Goal: Information Seeking & Learning: Learn about a topic

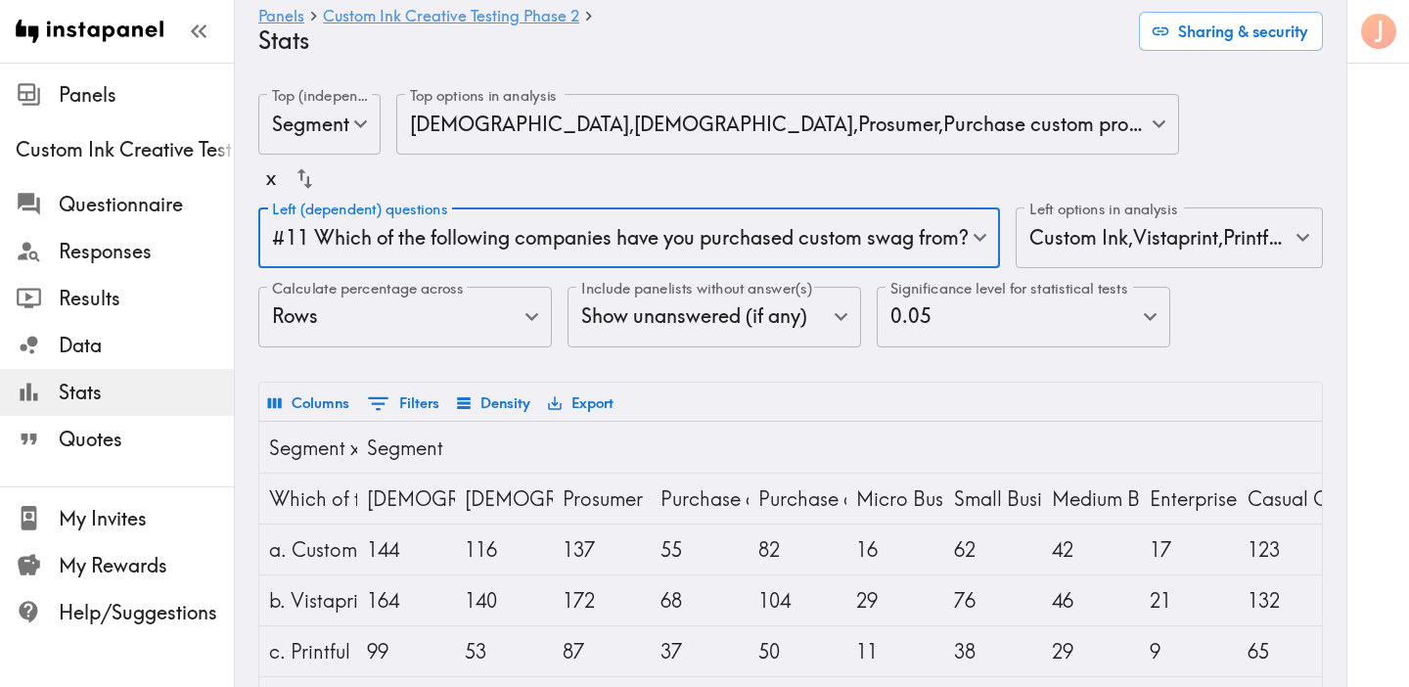
scroll to position [12, 0]
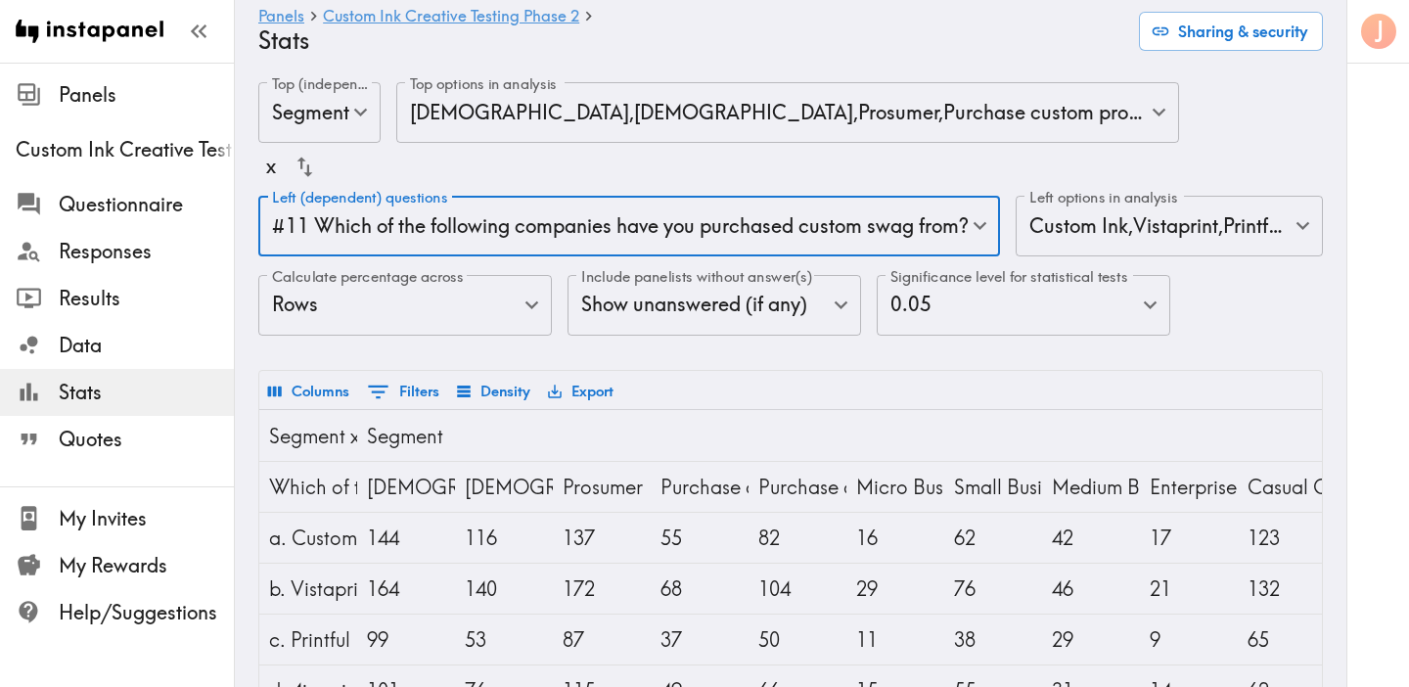
click at [583, 223] on body "Instapanel - Panels - Custom Ink Creative Testing Phase 2 - Stats Panels Custom…" at bounding box center [704, 552] width 1409 height 1002
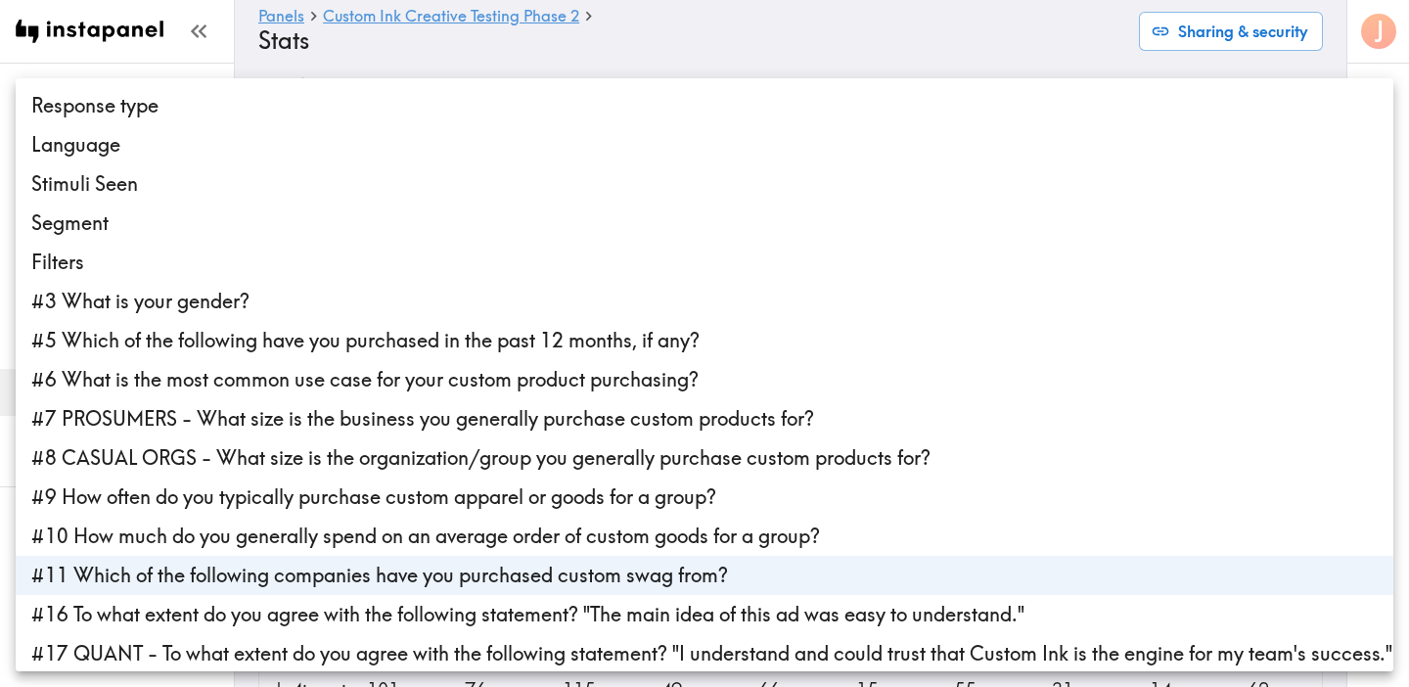
click at [536, 543] on li "#10 How much do you generally spend on an average order of custom goods for a g…" at bounding box center [705, 536] width 1378 height 39
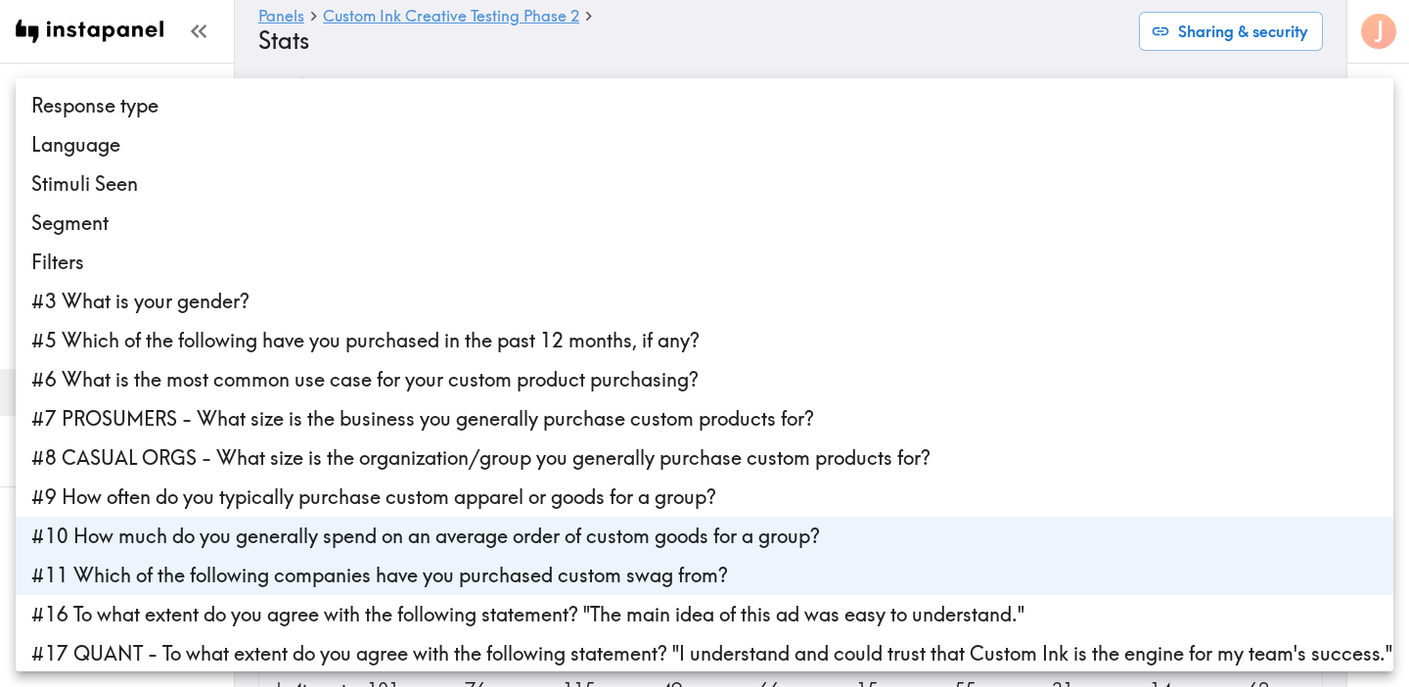
click at [523, 578] on li "#11 Which of the following companies have you purchased custom swag from?" at bounding box center [705, 575] width 1378 height 39
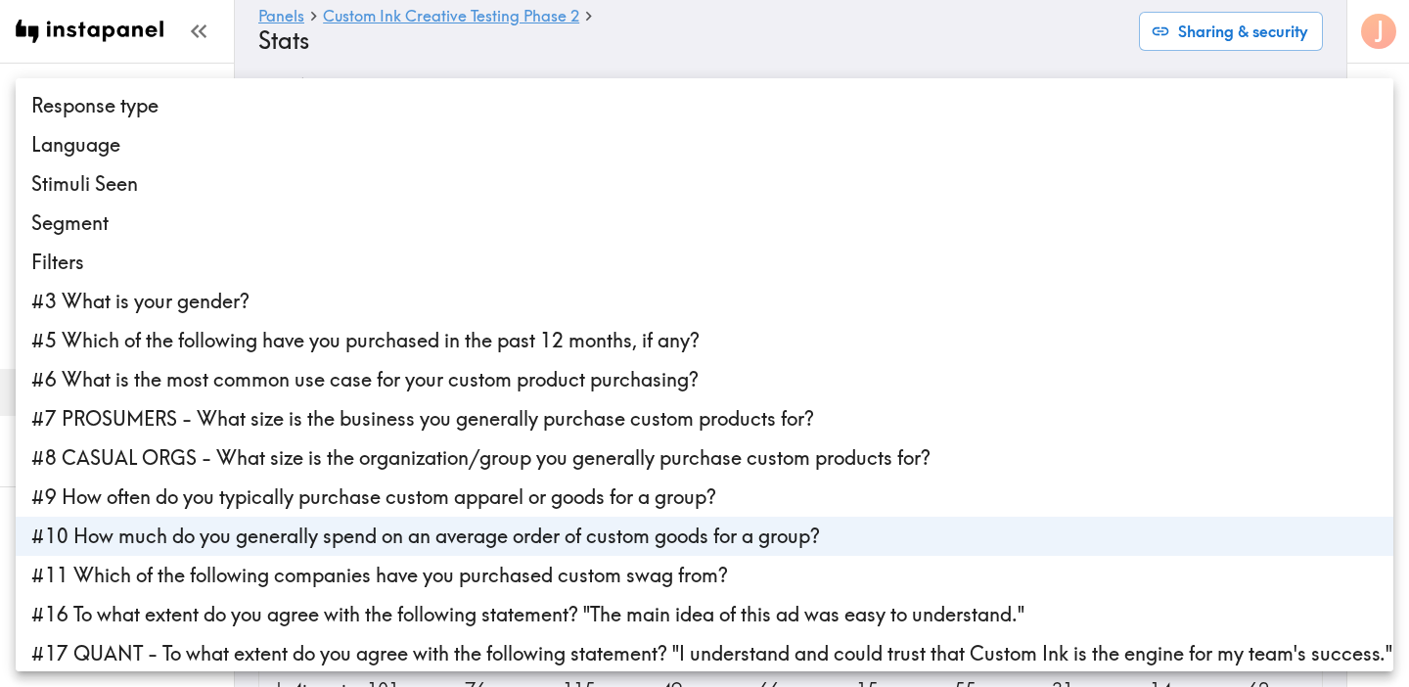
type input "c889a4ee-c105-451d-91d6-0ae5fc4334fd"
click at [740, 42] on div at bounding box center [704, 343] width 1409 height 687
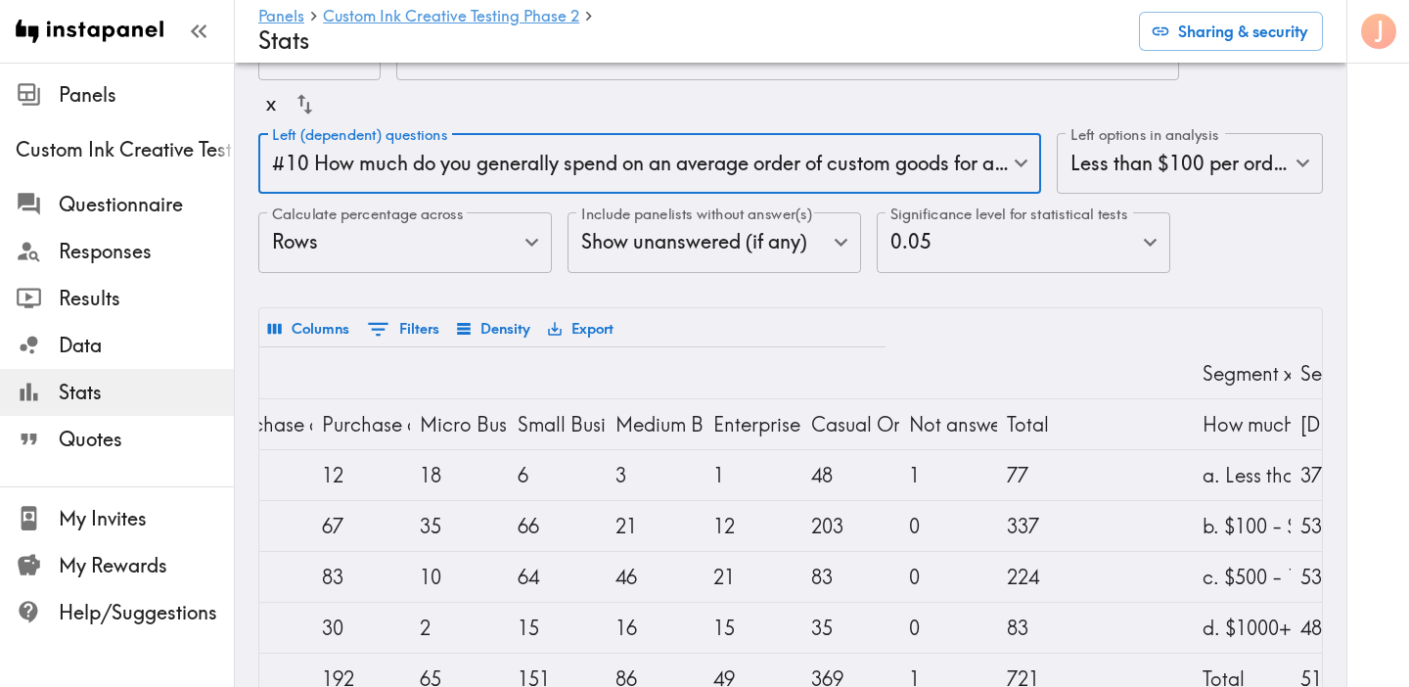
scroll to position [70, 0]
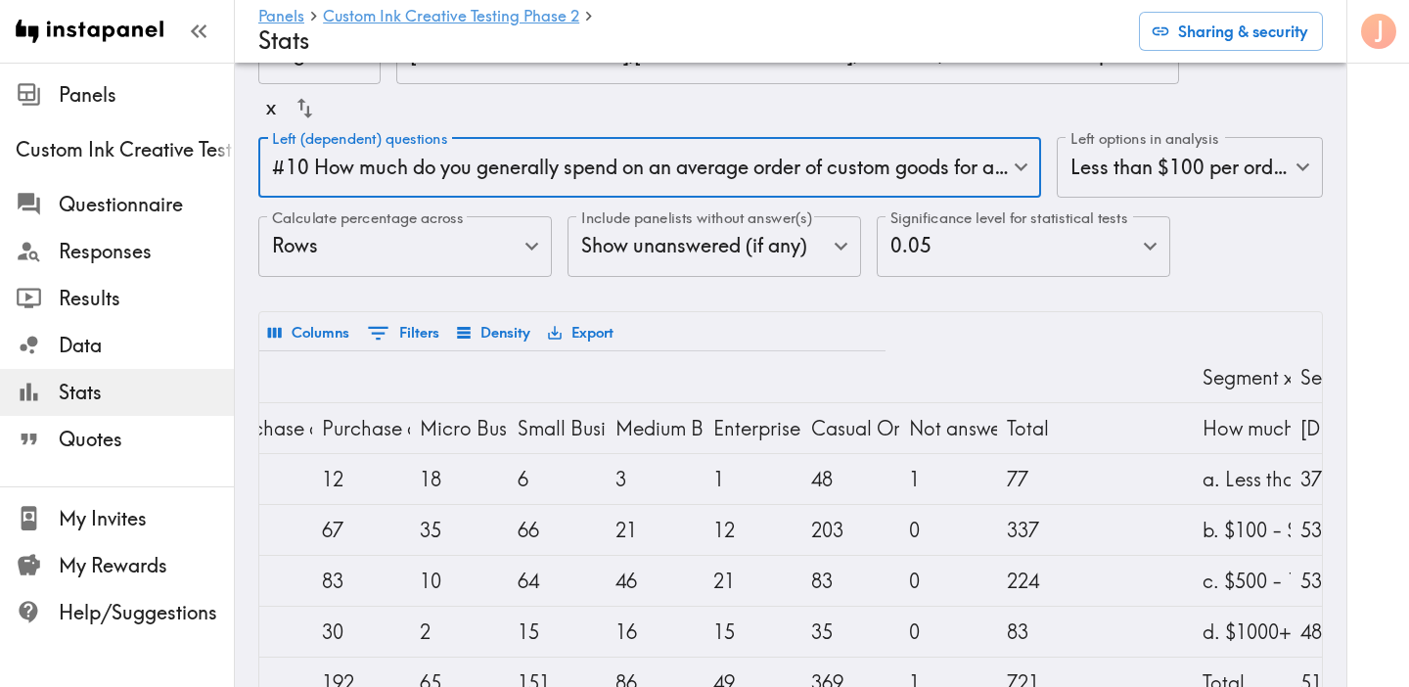
click at [599, 176] on body "Instapanel - Panels - Custom Ink Creative Testing Phase 2 - Stats Panels Custom…" at bounding box center [704, 493] width 1409 height 1002
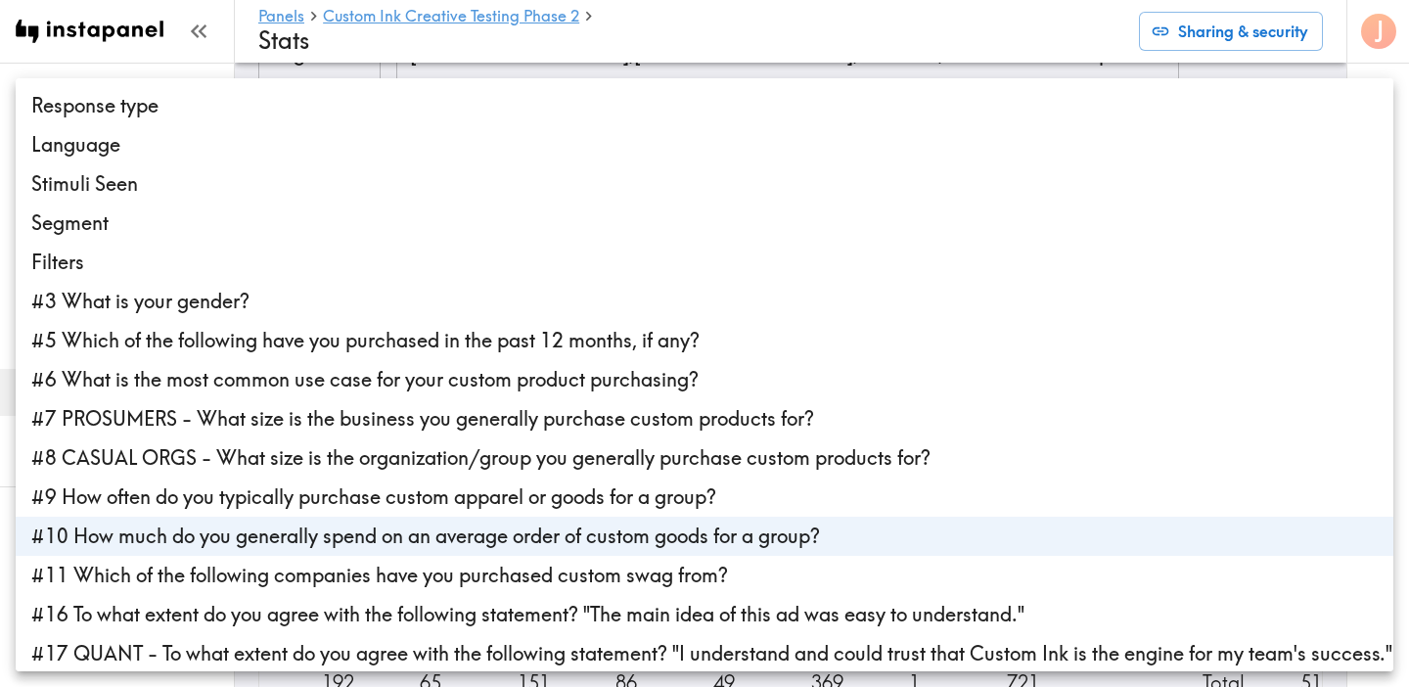
click at [490, 528] on li "#10 How much do you generally spend on an average order of custom goods for a g…" at bounding box center [705, 536] width 1378 height 39
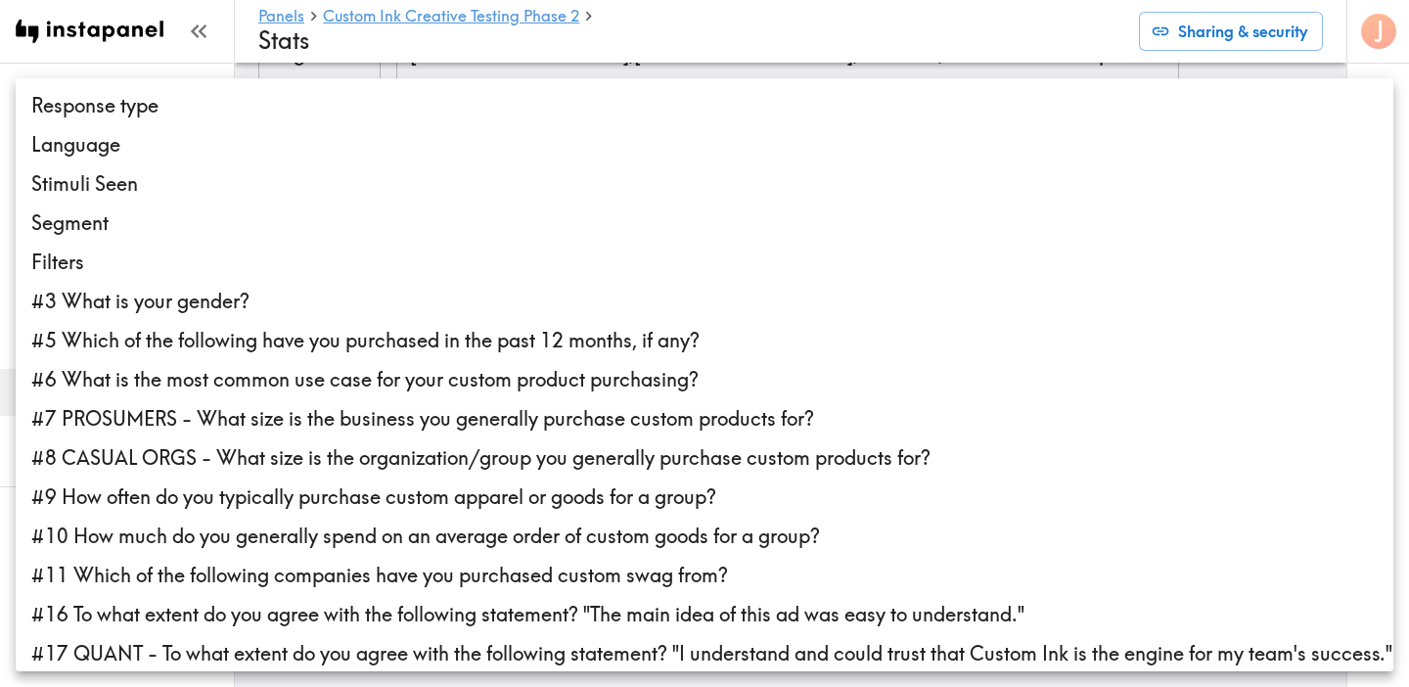
click at [491, 499] on li "#9 How often do you typically purchase custom apparel or goods for a group?" at bounding box center [705, 496] width 1378 height 39
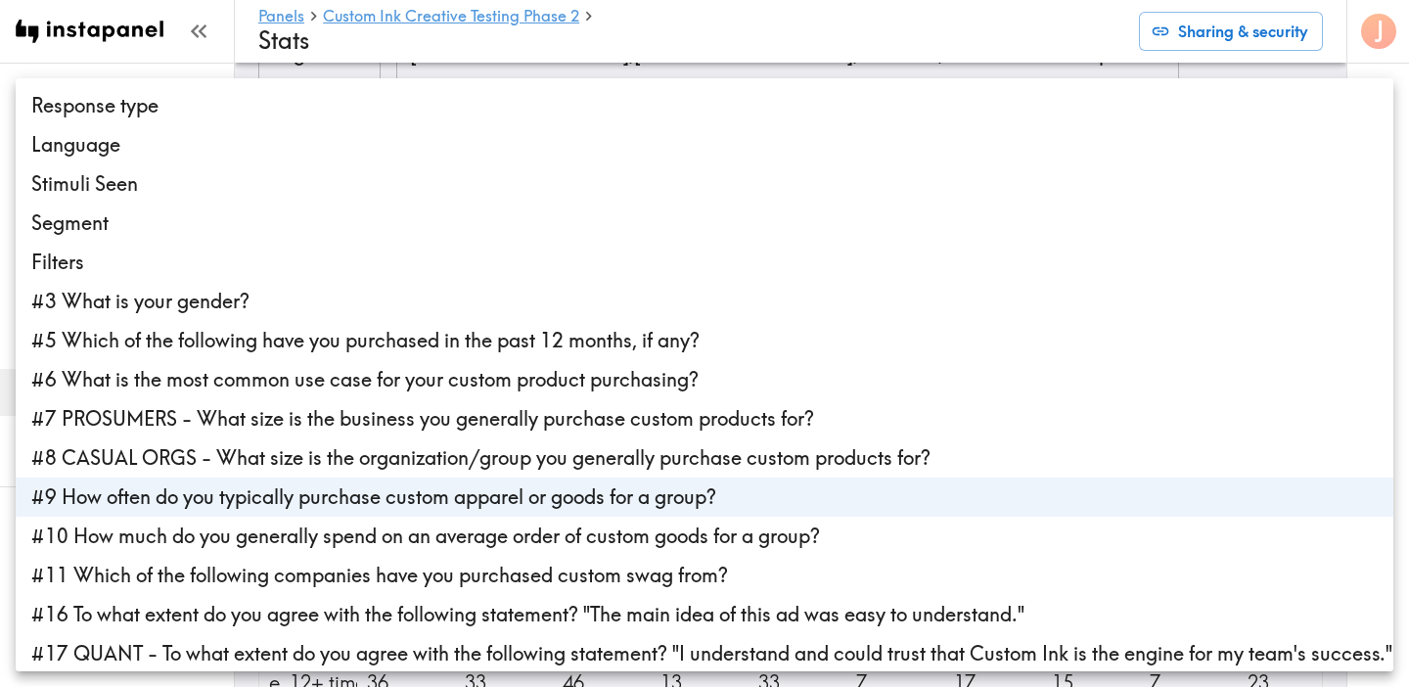
click at [885, 71] on div at bounding box center [704, 343] width 1409 height 687
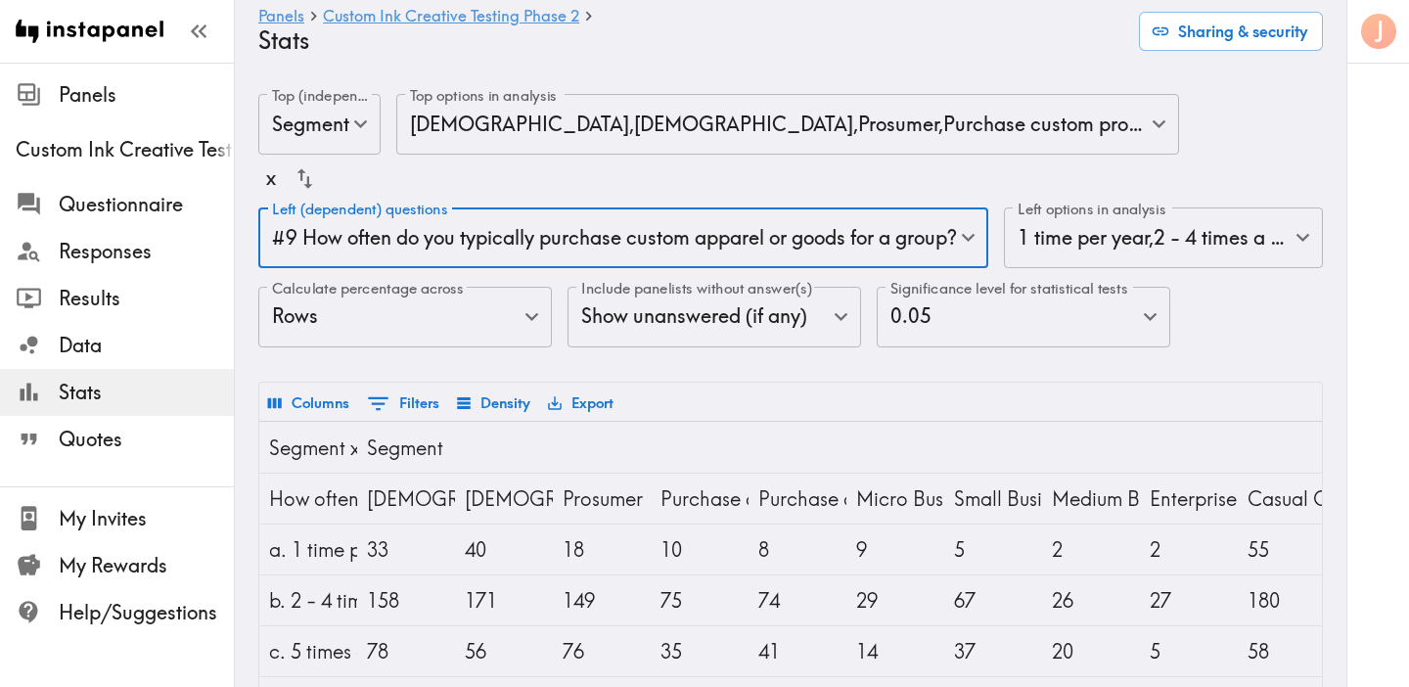
click at [533, 231] on body "Instapanel - Panels - Custom Ink Creative Testing Phase 2 - Stats Panels Custom…" at bounding box center [704, 564] width 1409 height 1002
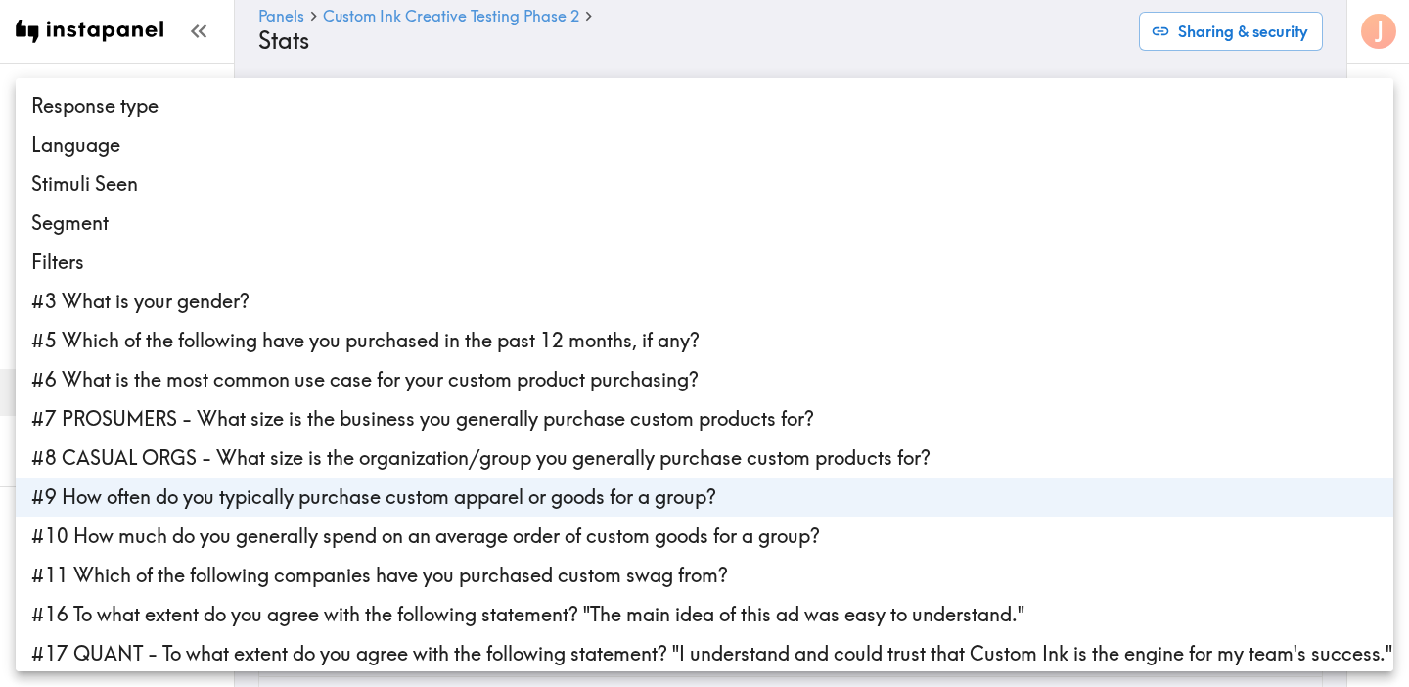
click at [407, 535] on li "#10 How much do you generally spend on an average order of custom goods for a g…" at bounding box center [705, 536] width 1378 height 39
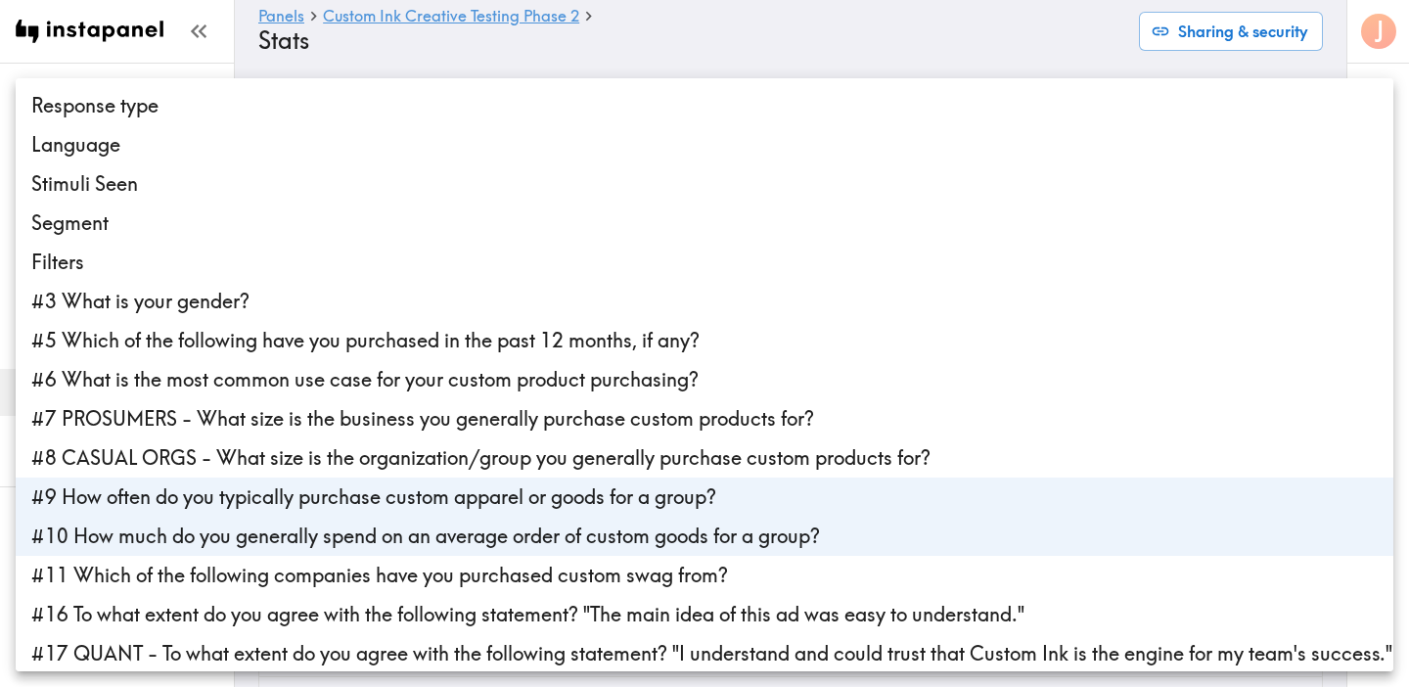
click at [426, 502] on li "#9 How often do you typically purchase custom apparel or goods for a group?" at bounding box center [705, 496] width 1378 height 39
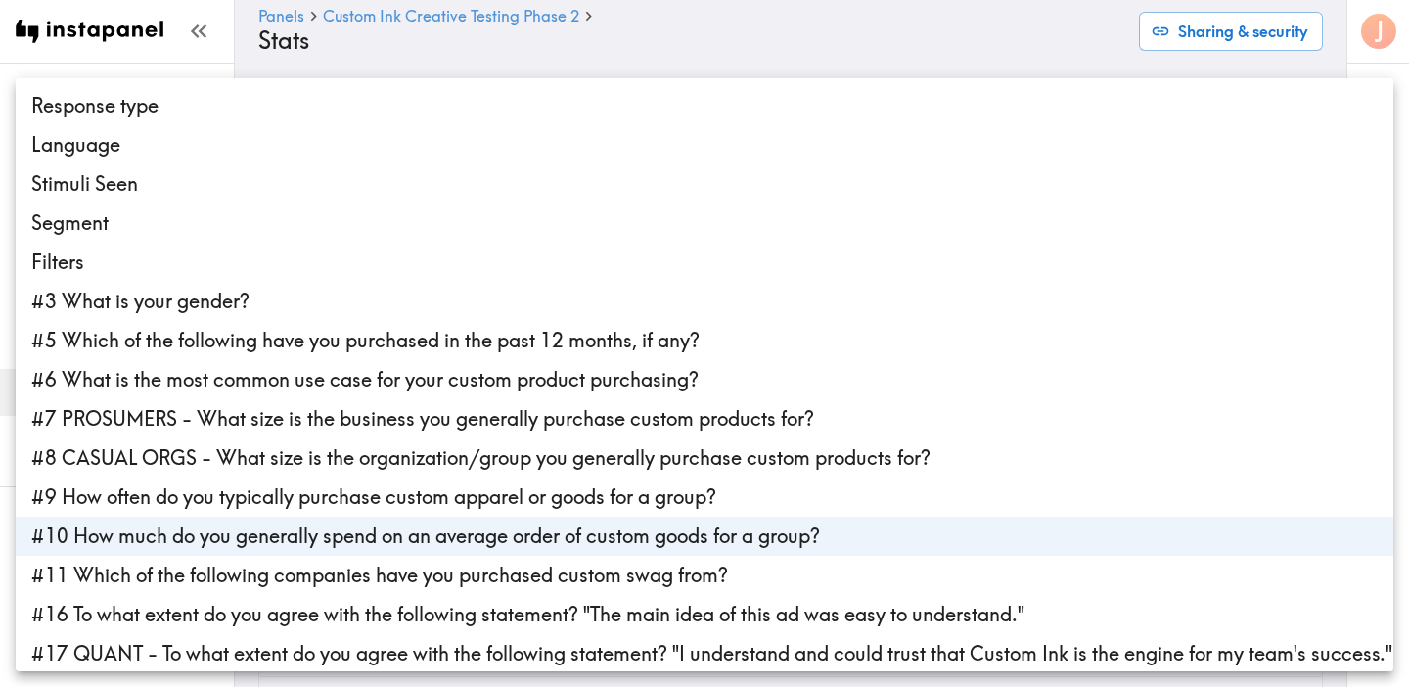
type input "c889a4ee-c105-451d-91d6-0ae5fc4334fd"
click at [829, 62] on div at bounding box center [704, 343] width 1409 height 687
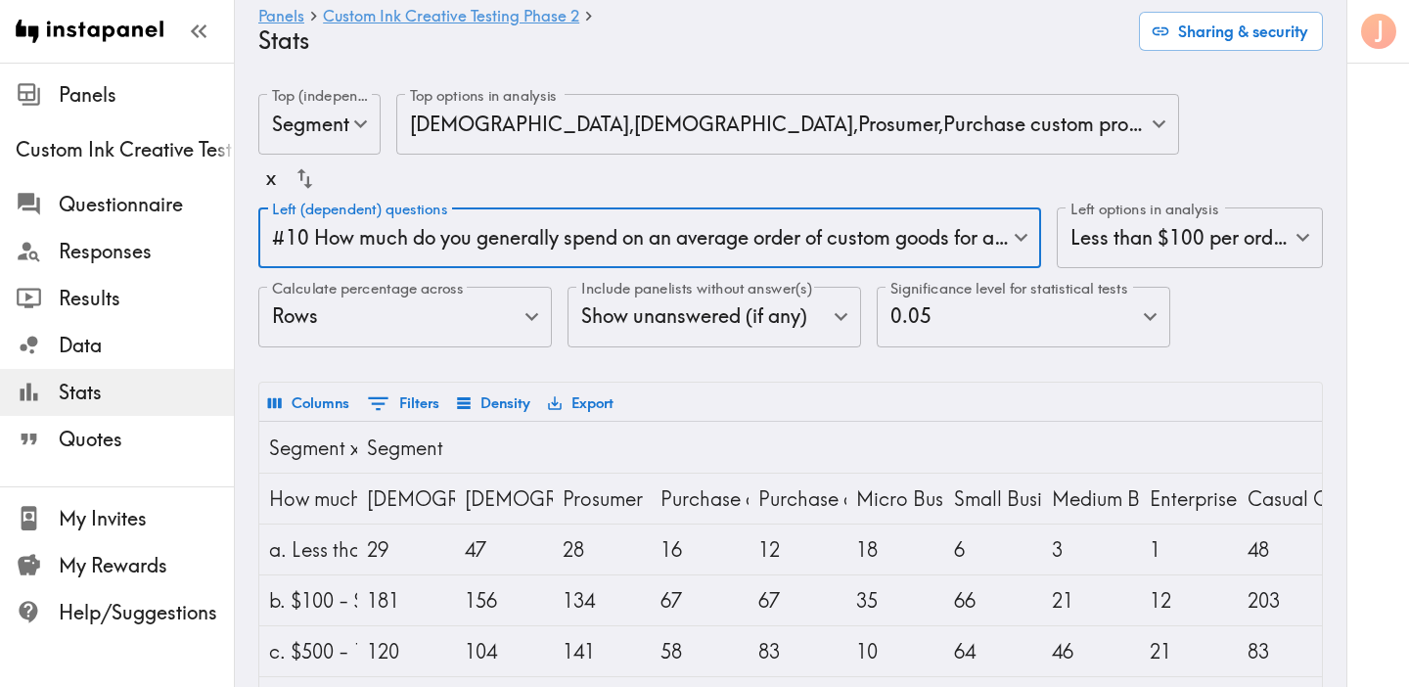
click at [774, 142] on body "Instapanel - Panels - Custom Ink Creative Testing Phase 2 - Stats Panels Custom…" at bounding box center [704, 564] width 1409 height 1002
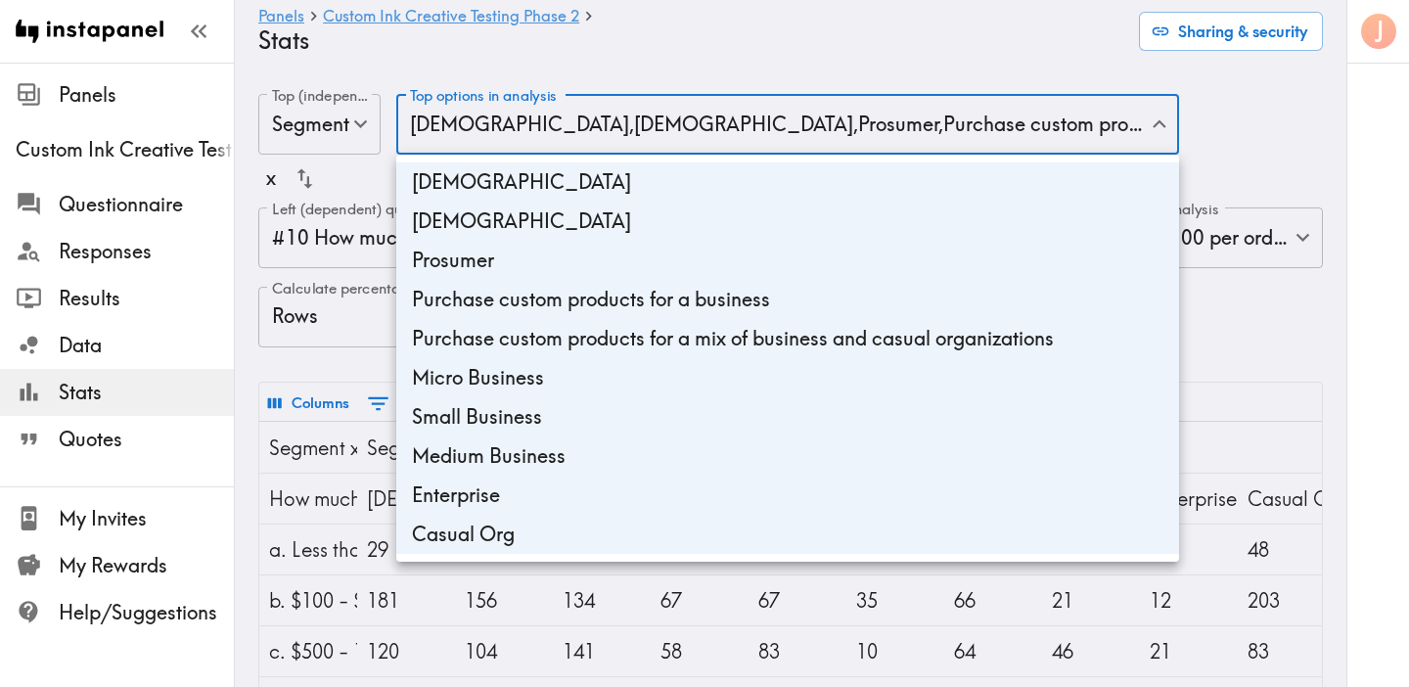
click at [343, 144] on div at bounding box center [704, 343] width 1409 height 687
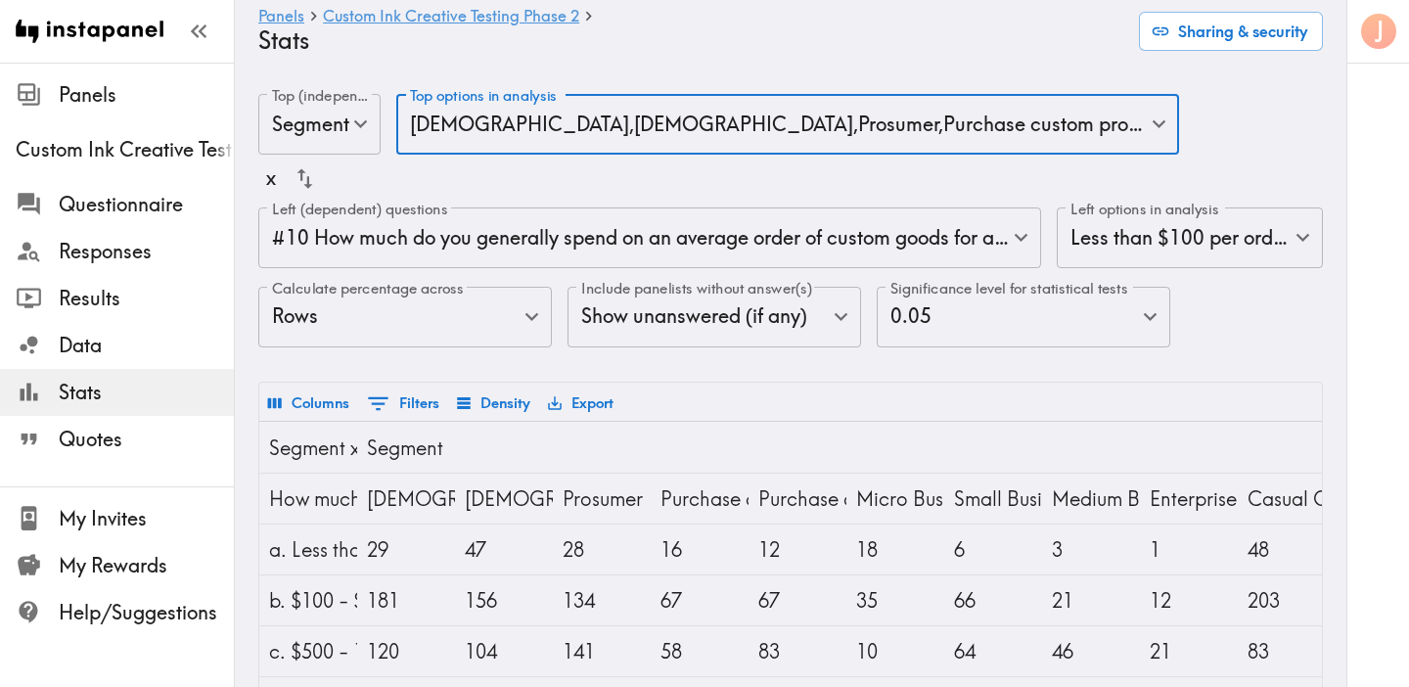
click at [351, 132] on body "Instapanel - Panels - Custom Ink Creative Testing Phase 2 - Stats Panels Custom…" at bounding box center [704, 564] width 1409 height 1002
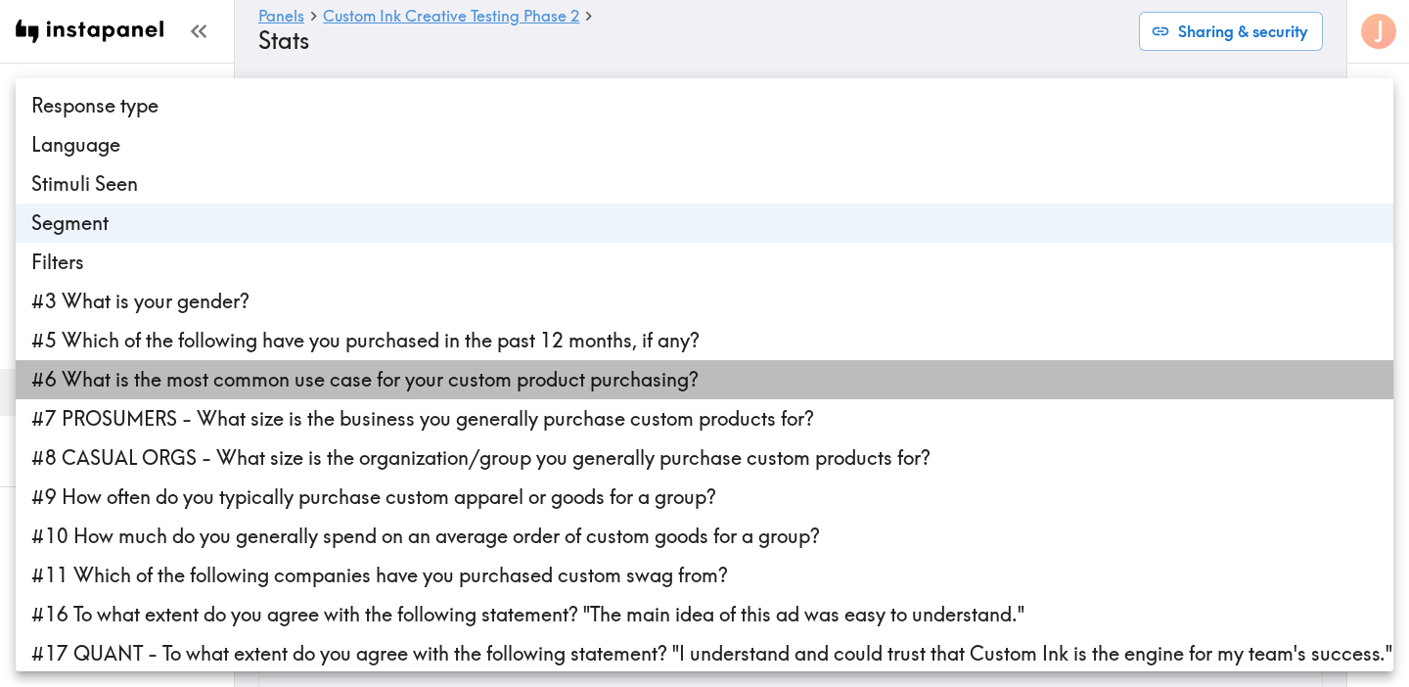
click at [436, 393] on li "#6 What is the most common use case for your custom product purchasing?" at bounding box center [705, 379] width 1378 height 39
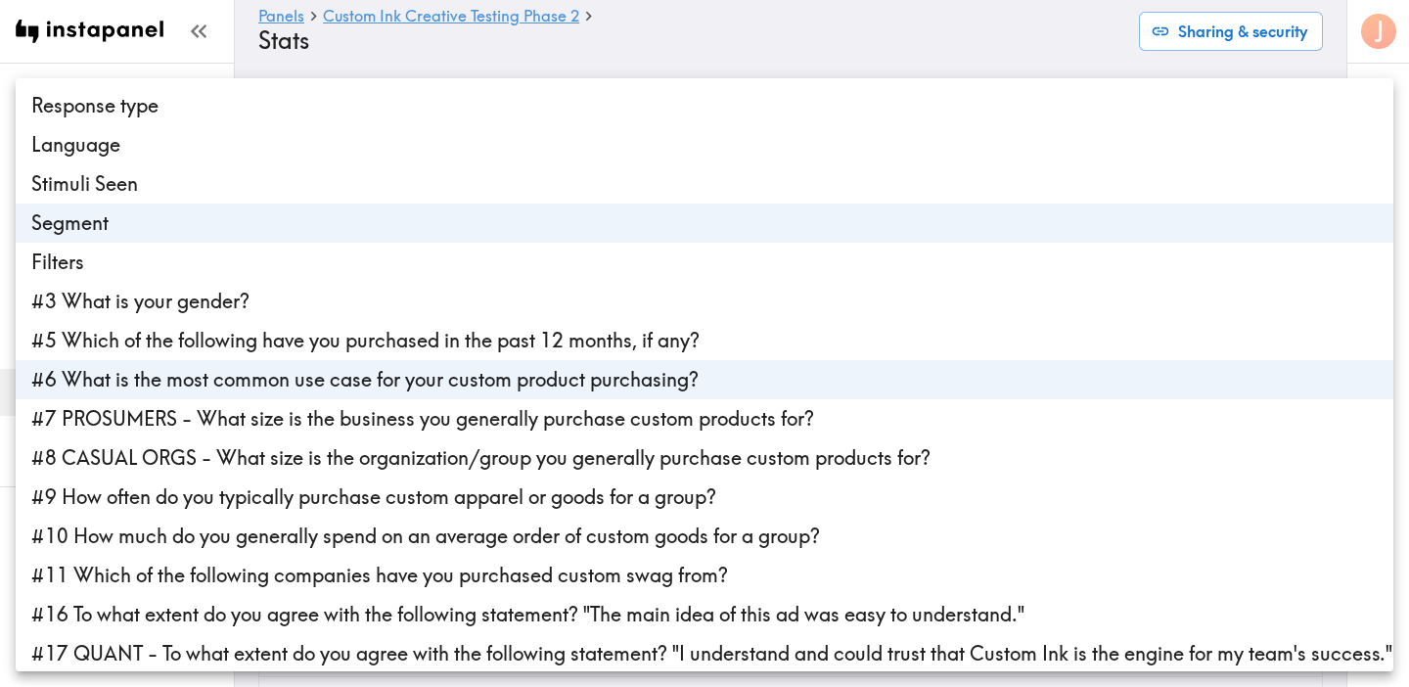
click at [471, 237] on li "Segment" at bounding box center [705, 223] width 1378 height 39
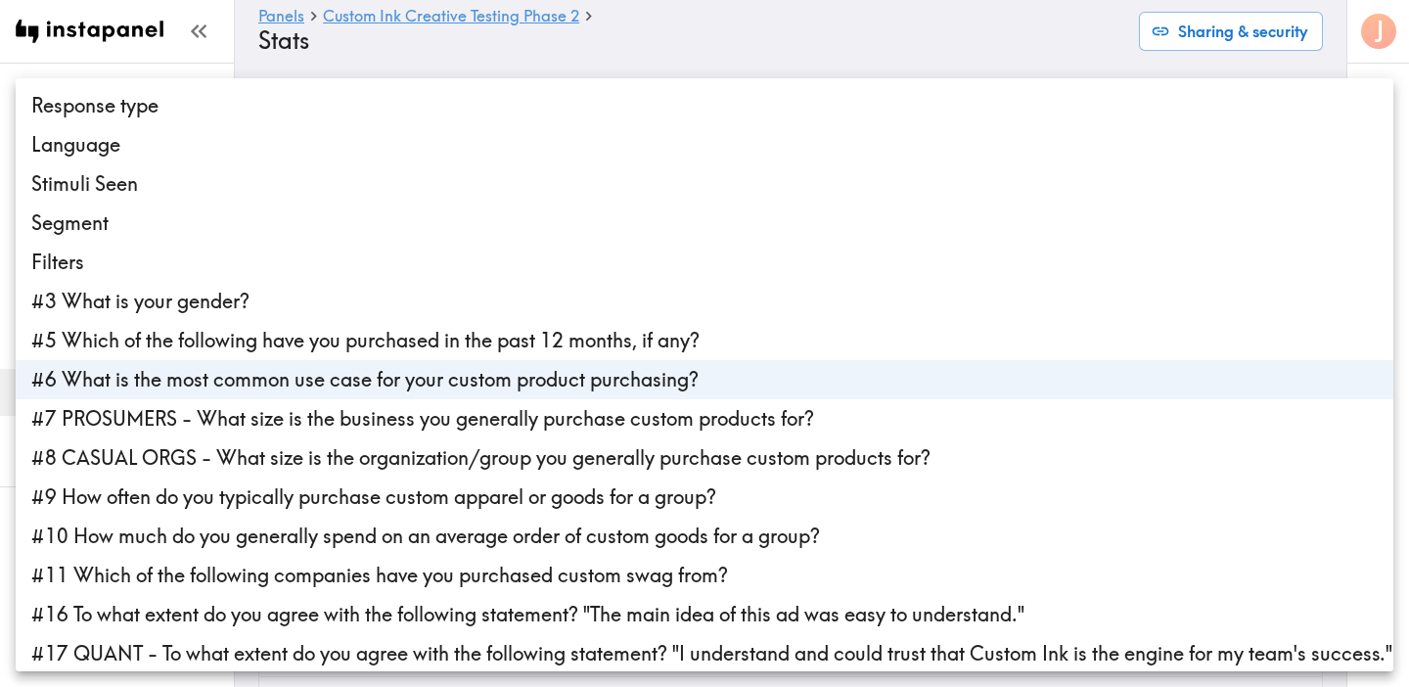
type input "8941d0af-9e20-40ea-a34c-e7d91d997d77"
click at [778, 54] on div at bounding box center [704, 343] width 1409 height 687
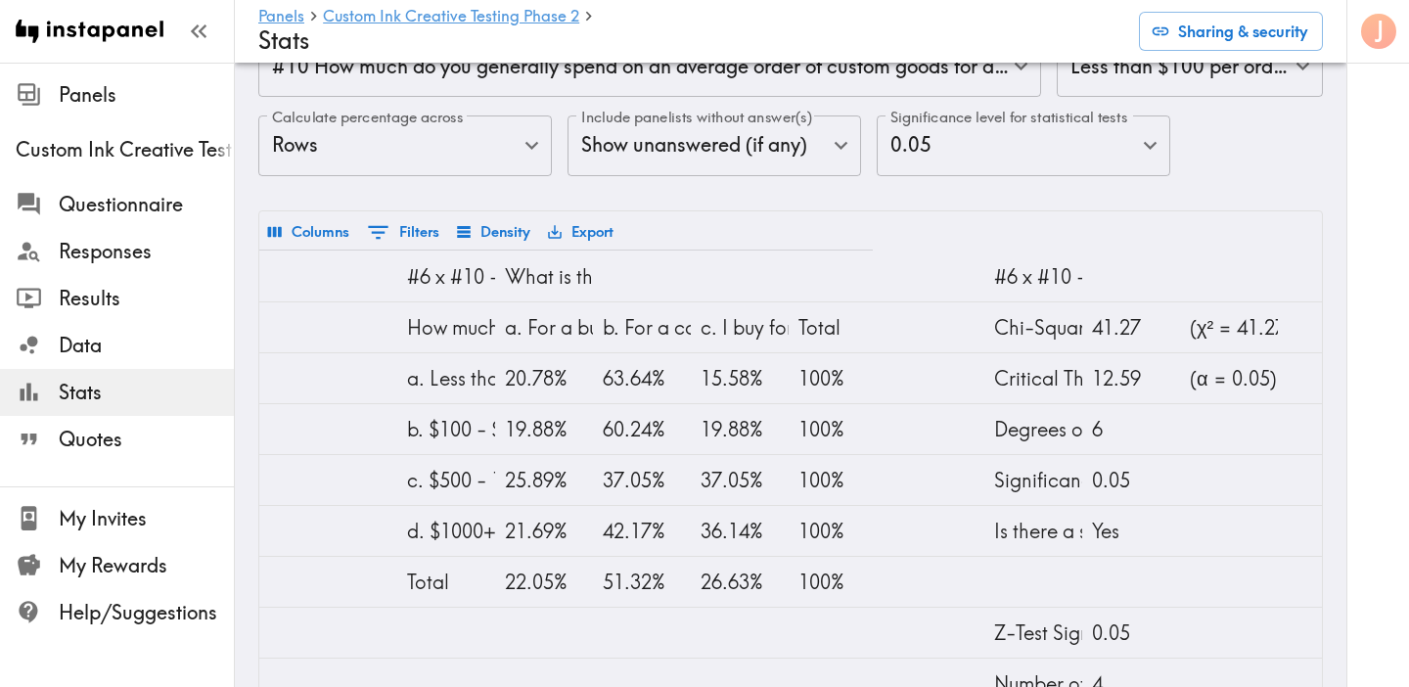
scroll to position [0, 450]
click at [588, 233] on button "Export" at bounding box center [580, 231] width 75 height 33
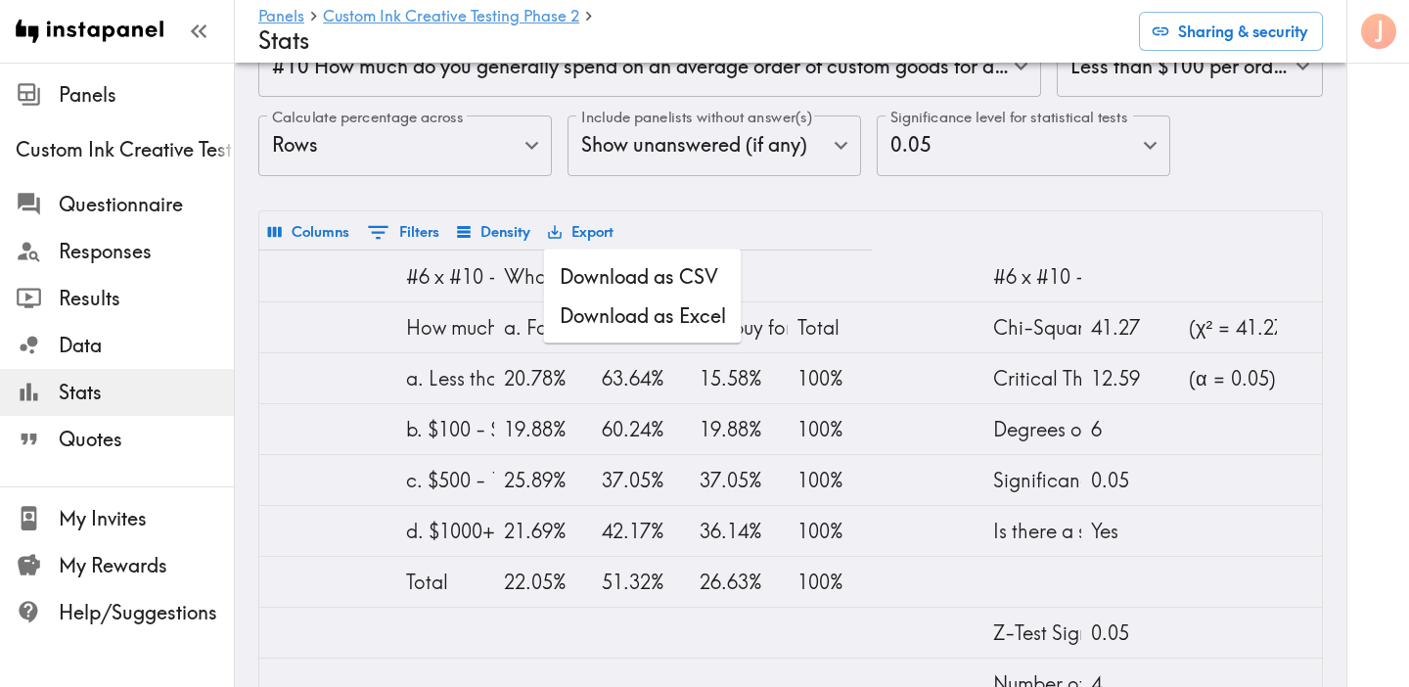
click at [629, 284] on div at bounding box center [641, 275] width 98 height 51
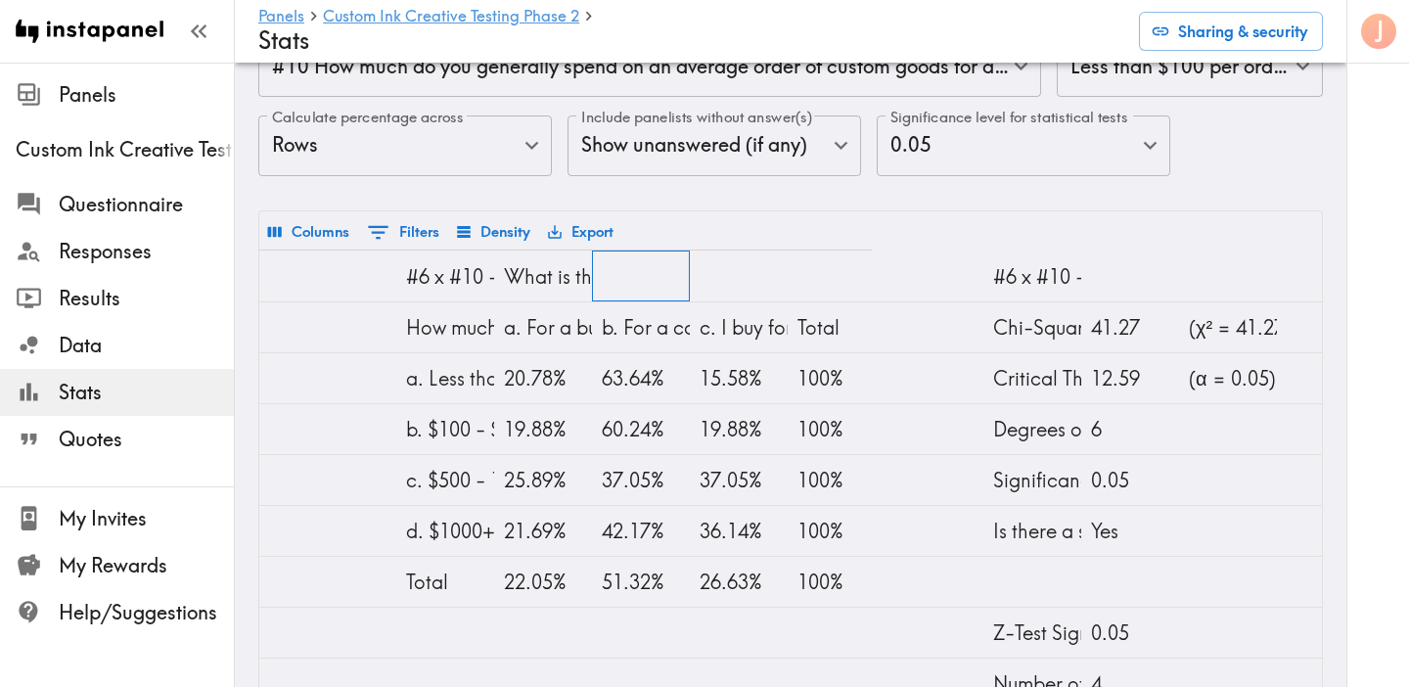
click at [672, 285] on div at bounding box center [641, 275] width 98 height 51
drag, startPoint x: 684, startPoint y: 300, endPoint x: 670, endPoint y: 308, distance: 15.8
click at [848, 371] on div "100%" at bounding box center [836, 378] width 78 height 50
click at [575, 213] on div "Columns 0 Filters Density Export" at bounding box center [790, 230] width 1063 height 38
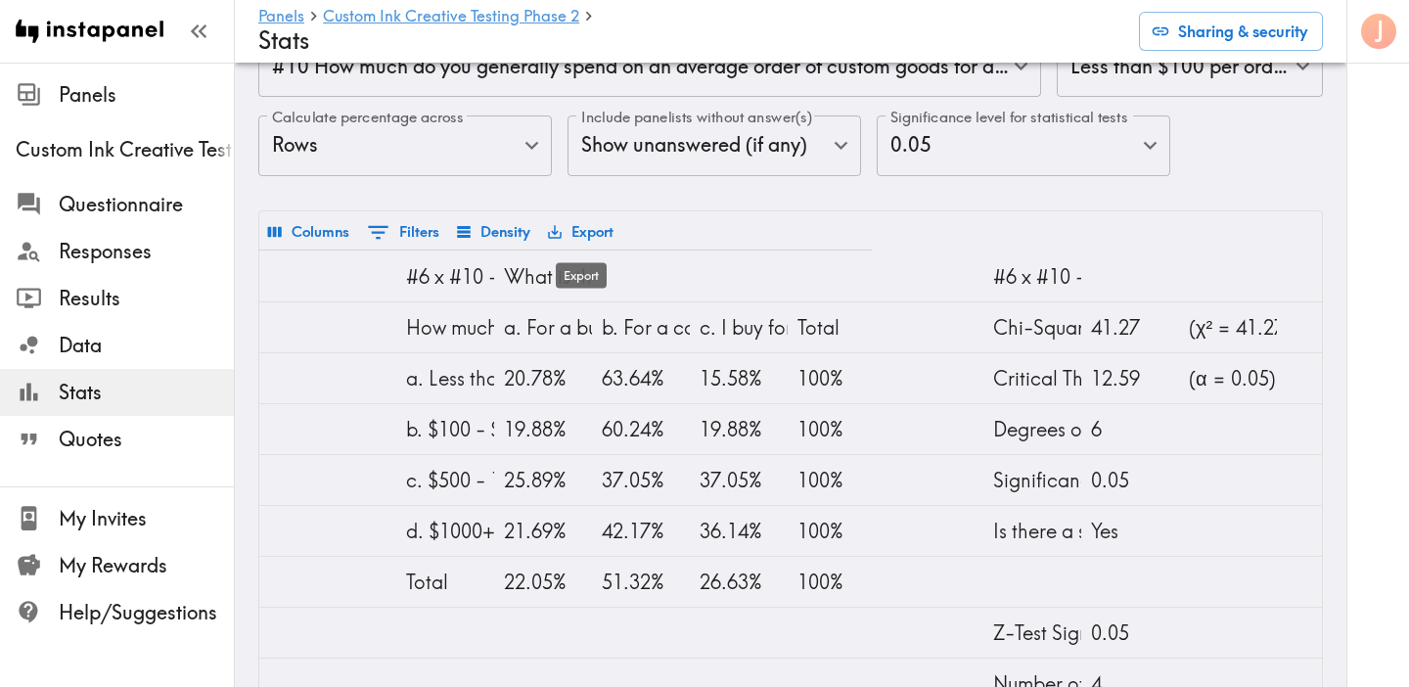
click at [575, 226] on button "Export" at bounding box center [580, 231] width 75 height 33
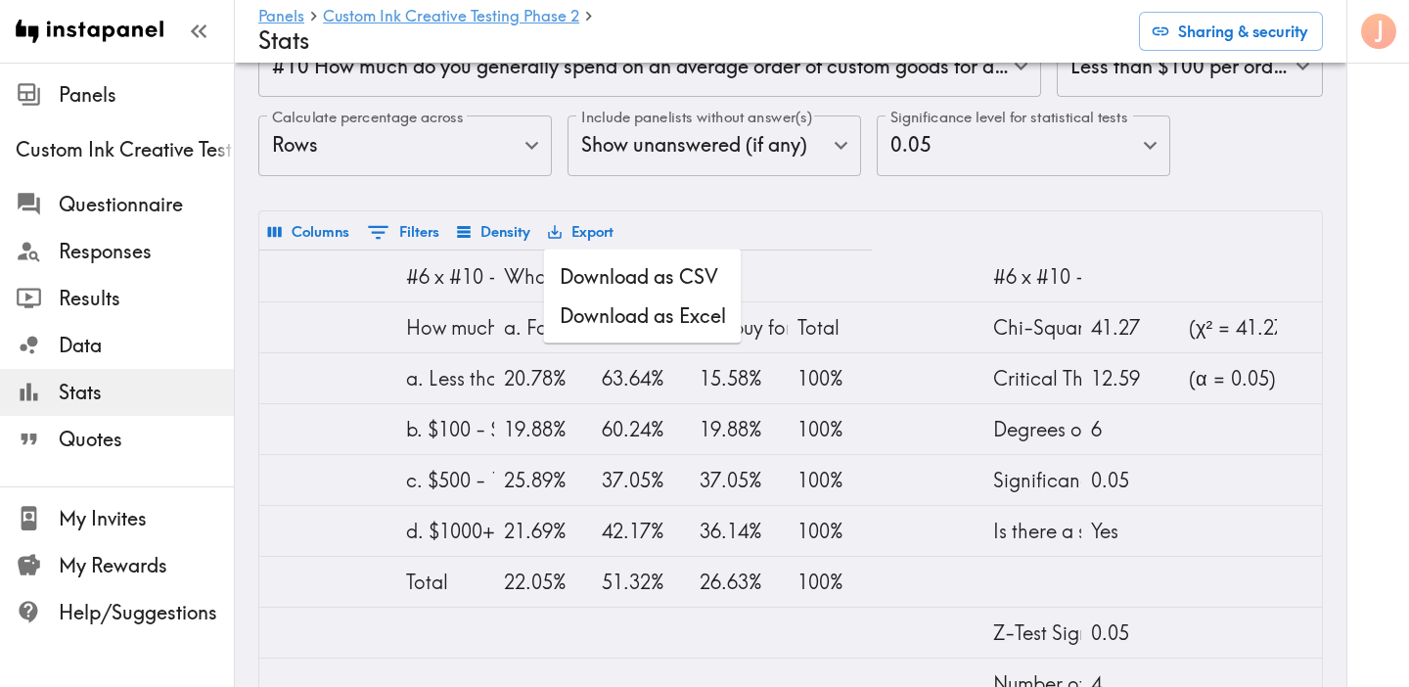
click at [631, 305] on li "Download as Excel" at bounding box center [643, 315] width 198 height 39
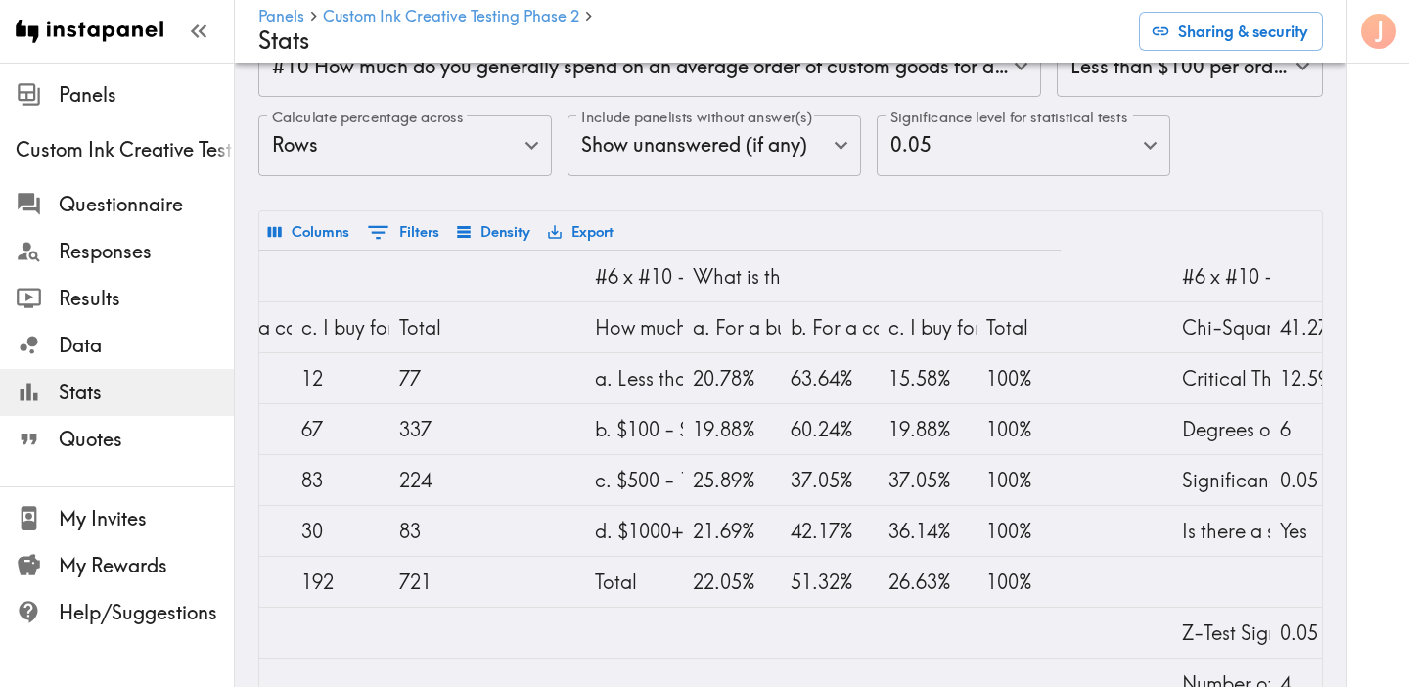
scroll to position [0, 247]
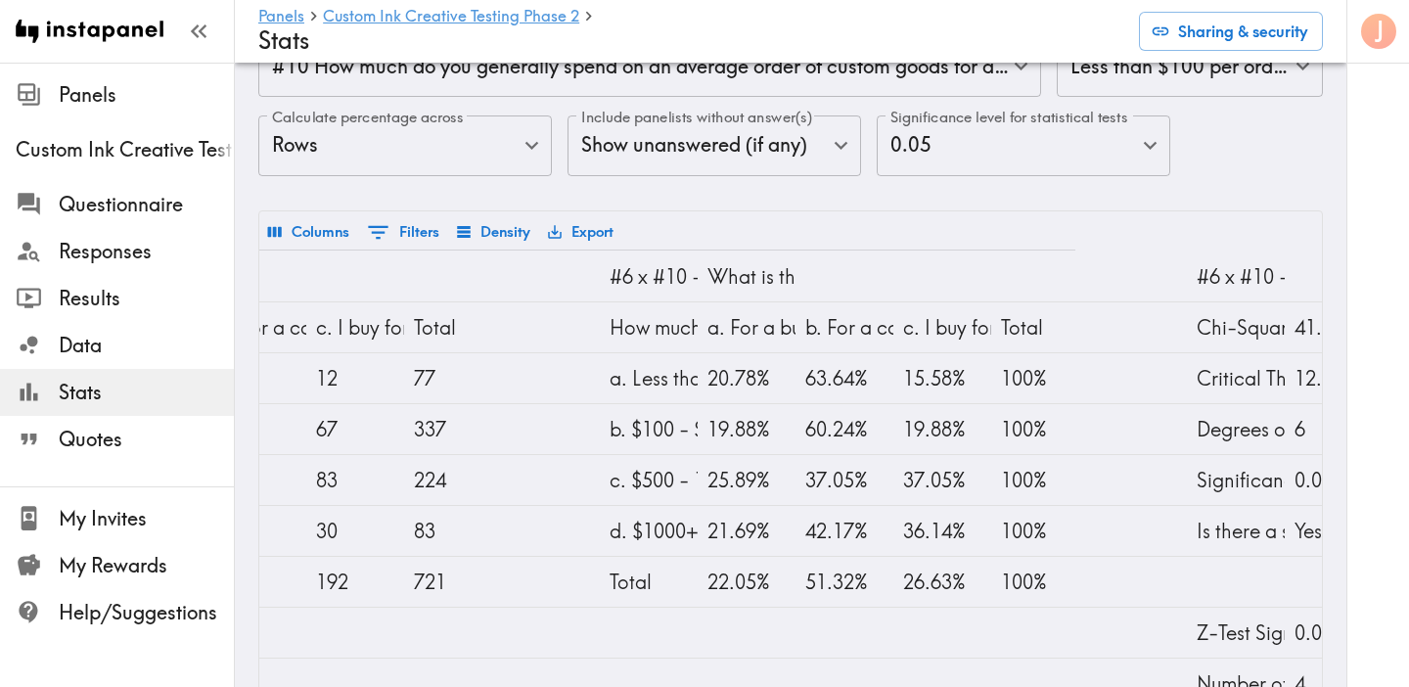
click at [495, 152] on body "Instapanel - Panels - Custom Ink Creative Testing Phase 2 - Stats Panels Custom…" at bounding box center [704, 392] width 1409 height 1002
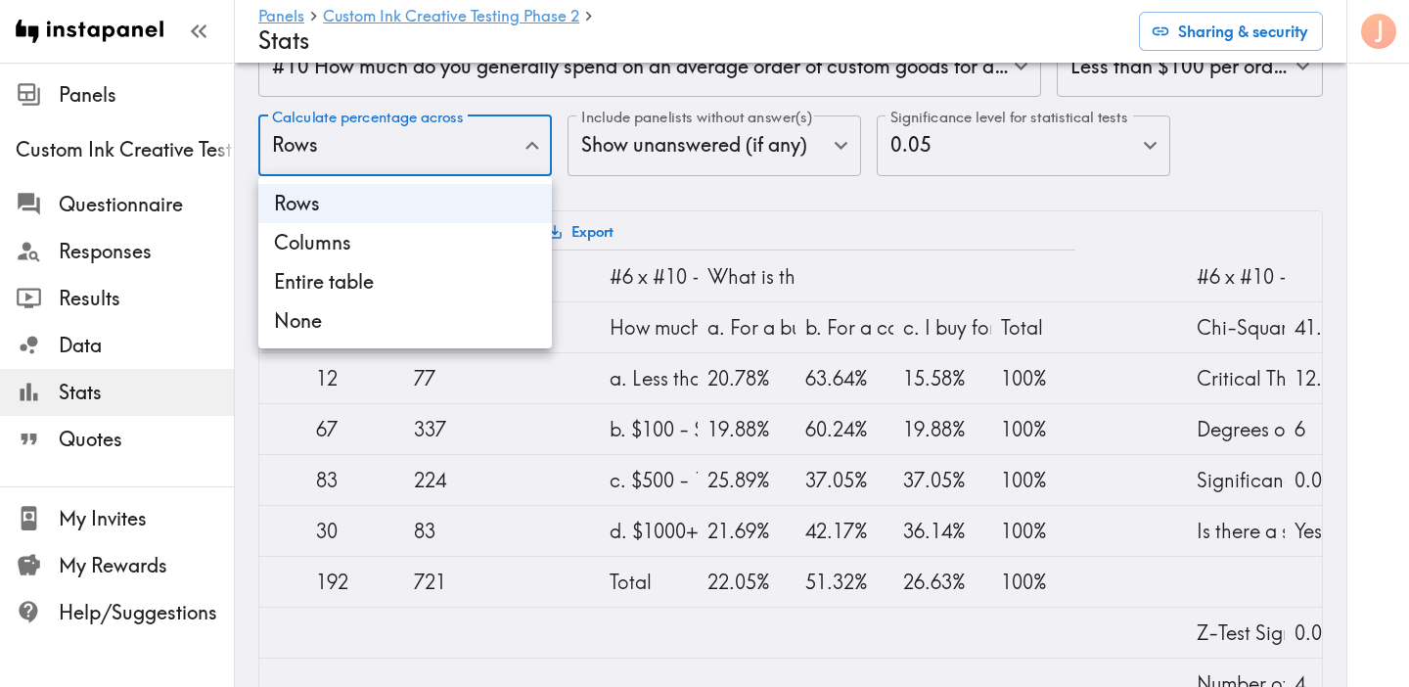
click at [439, 241] on li "Columns" at bounding box center [405, 242] width 294 height 39
type input "Columns"
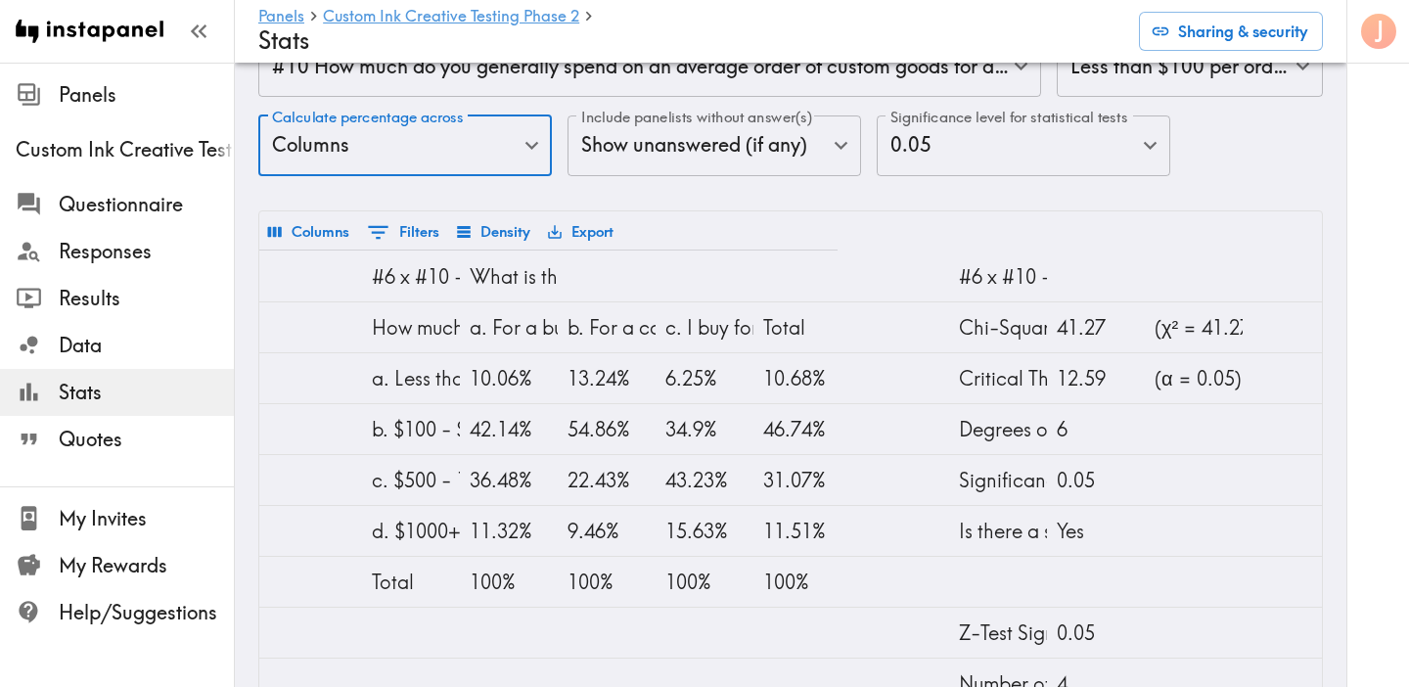
scroll to position [85, 0]
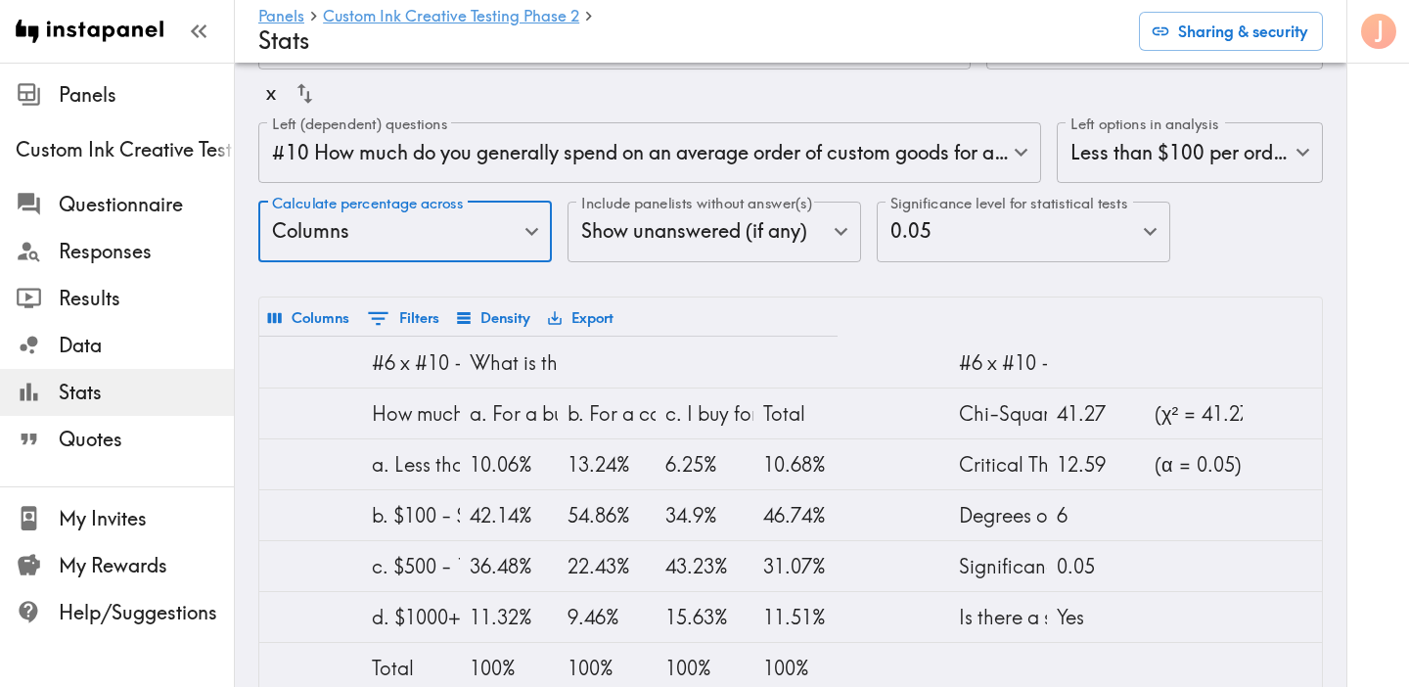
click at [932, 159] on body "Instapanel - Panels - Custom Ink Creative Testing Phase 2 - Stats Panels Custom…" at bounding box center [704, 478] width 1409 height 1002
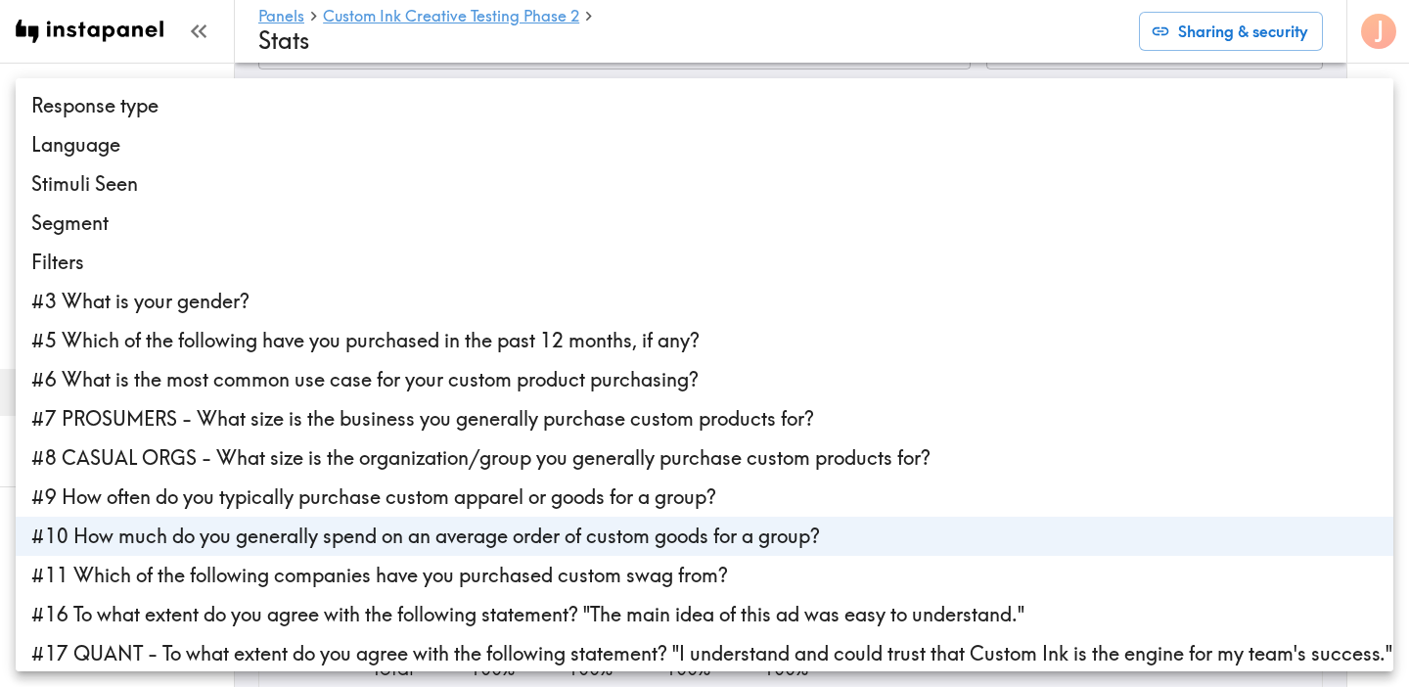
click at [425, 519] on li "#10 How much do you generally spend on an average order of custom goods for a g…" at bounding box center [705, 536] width 1378 height 39
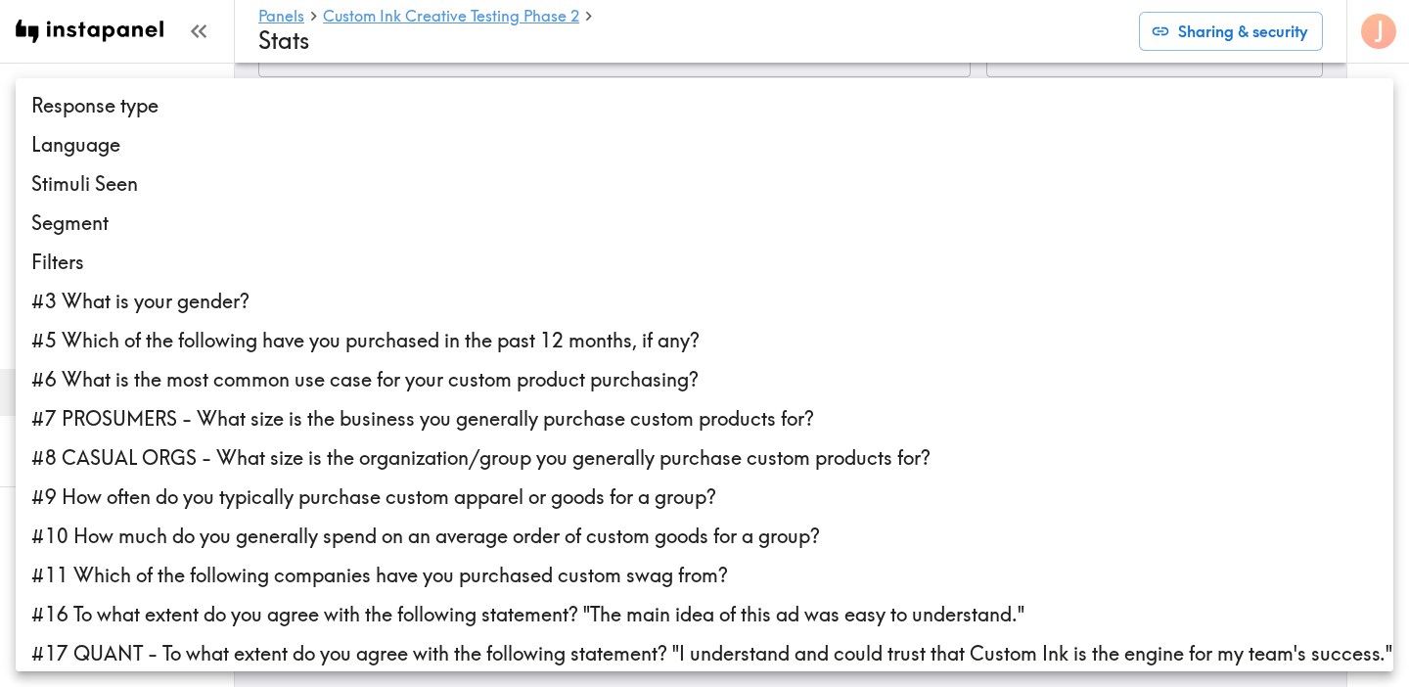
click at [430, 507] on li "#9 How often do you typically purchase custom apparel or goods for a group?" at bounding box center [705, 496] width 1378 height 39
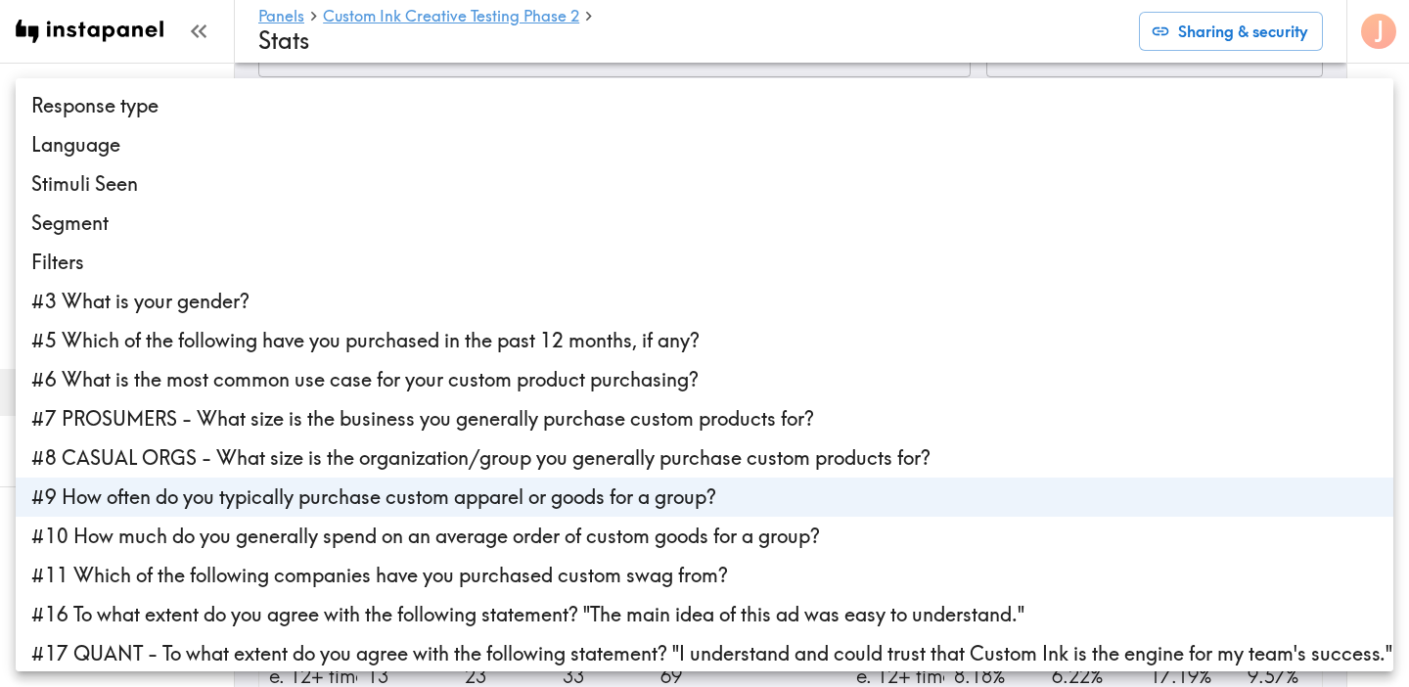
type input "906dd8d4-431a-443a-a3f3-2697266a5993"
click at [816, 58] on div at bounding box center [704, 343] width 1409 height 687
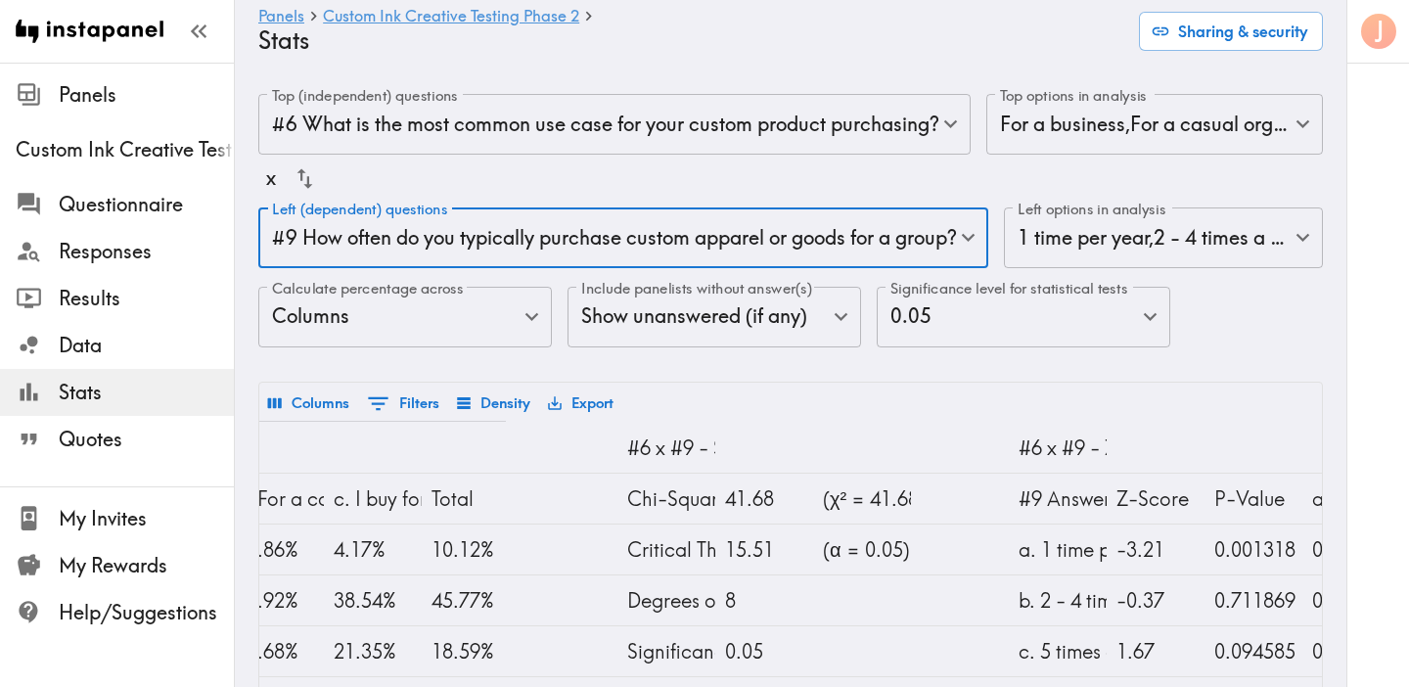
click at [626, 223] on body "Instapanel - Panels - Custom Ink Creative Testing Phase 2 - Stats Panels Custom…" at bounding box center [704, 564] width 1409 height 1002
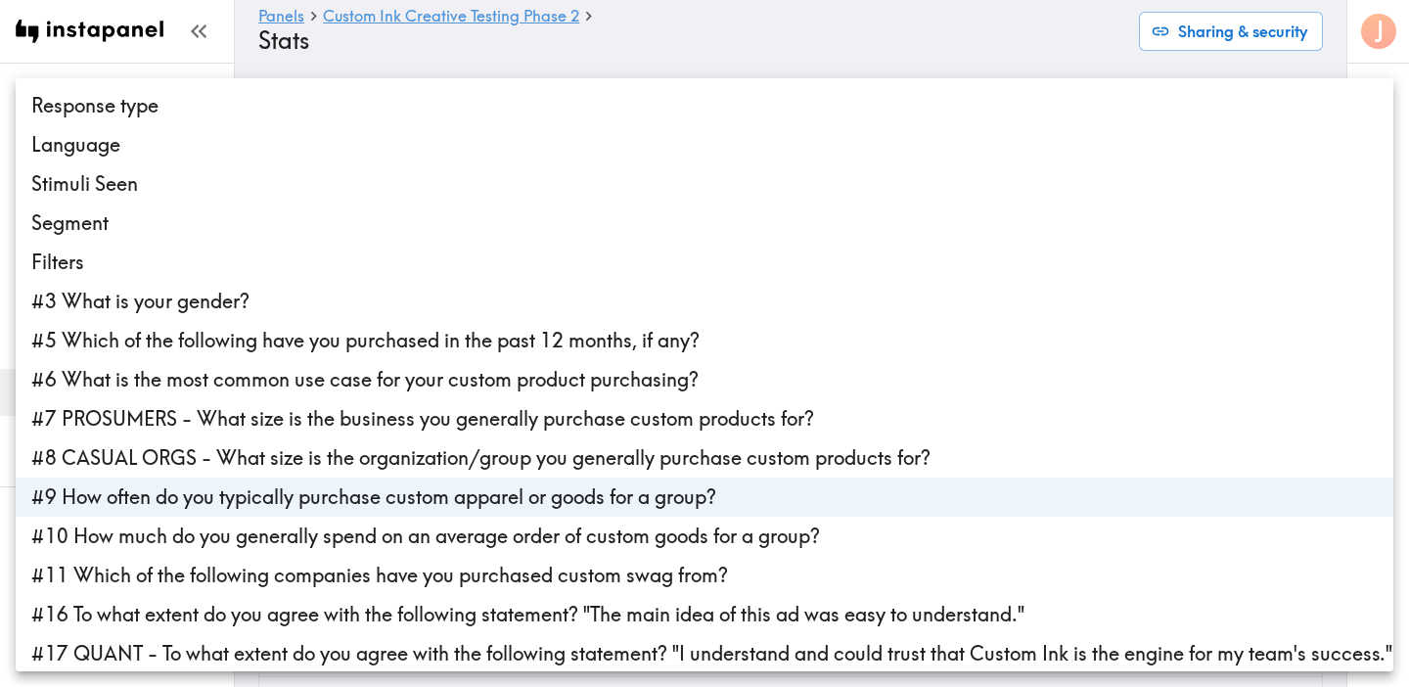
click at [518, 492] on li "#9 How often do you typically purchase custom apparel or goods for a group?" at bounding box center [705, 496] width 1378 height 39
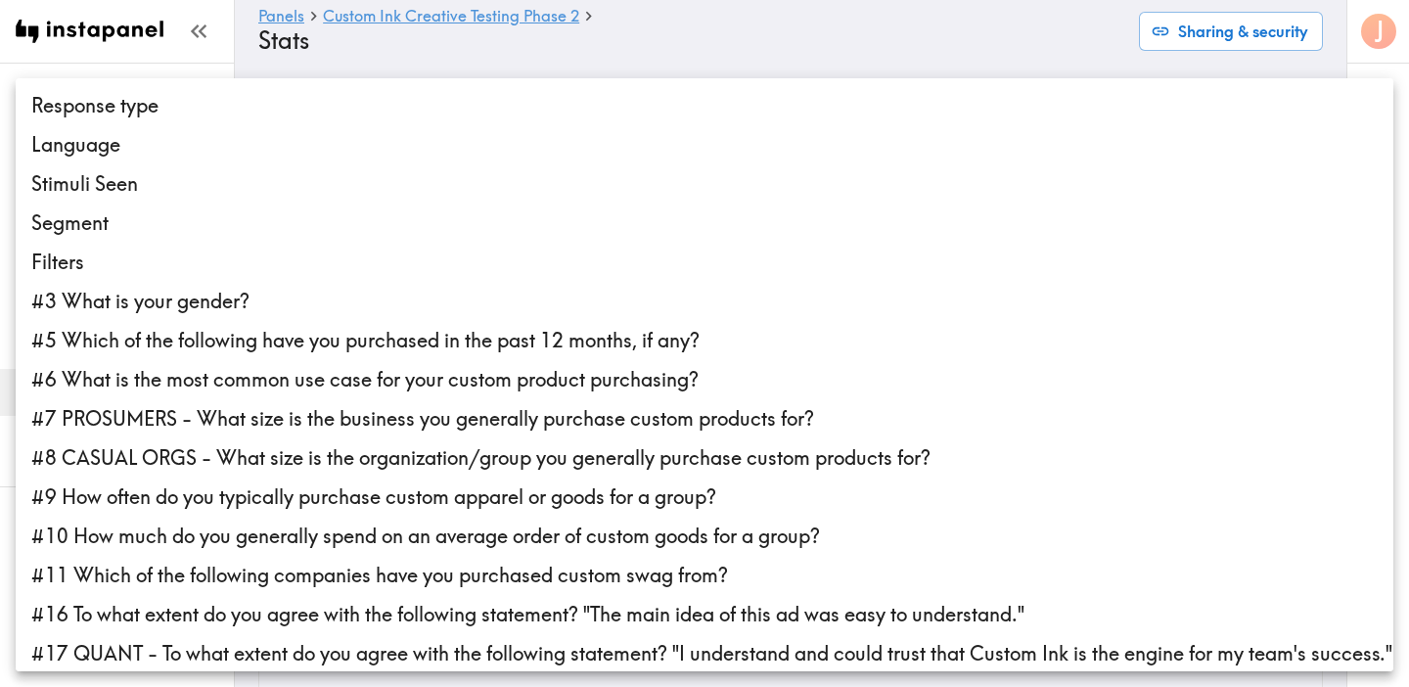
click at [537, 393] on li "#6 What is the most common use case for your custom product purchasing?" at bounding box center [705, 379] width 1378 height 39
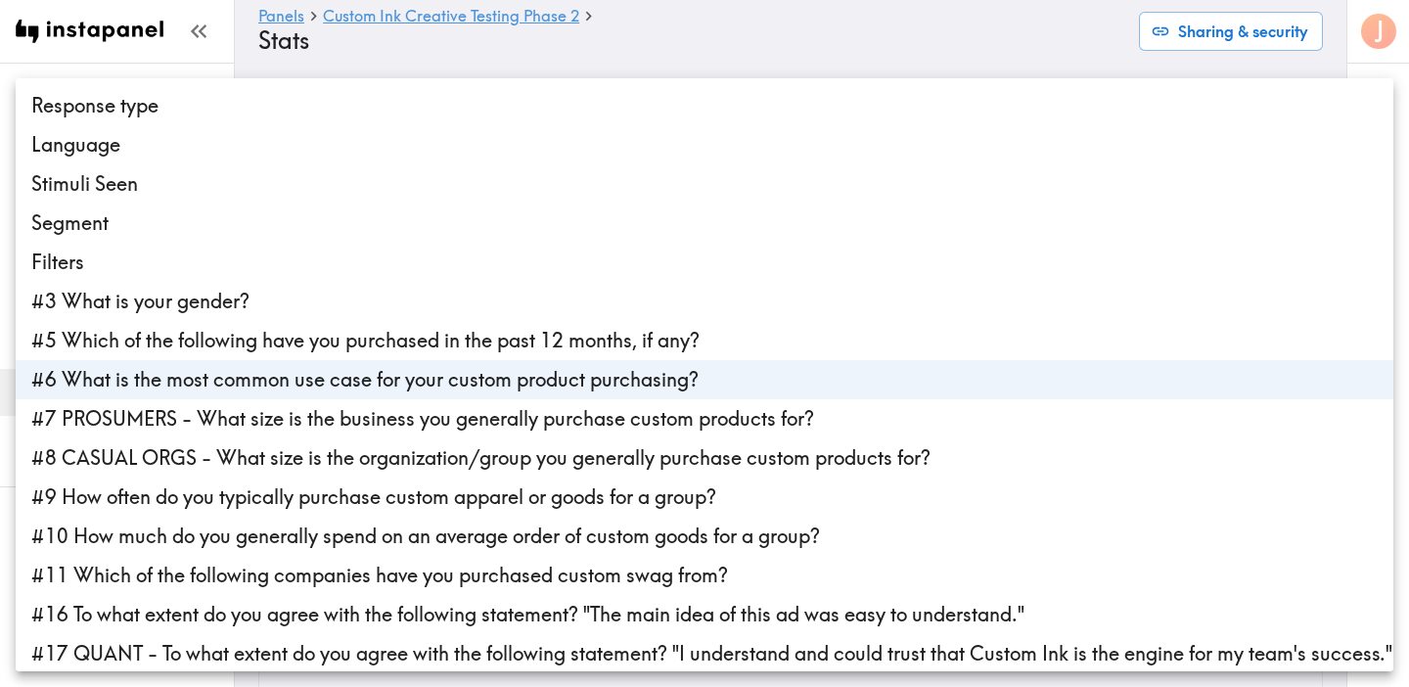
type input "8941d0af-9e20-40ea-a34c-e7d91d997d77"
click at [732, 44] on div at bounding box center [704, 343] width 1409 height 687
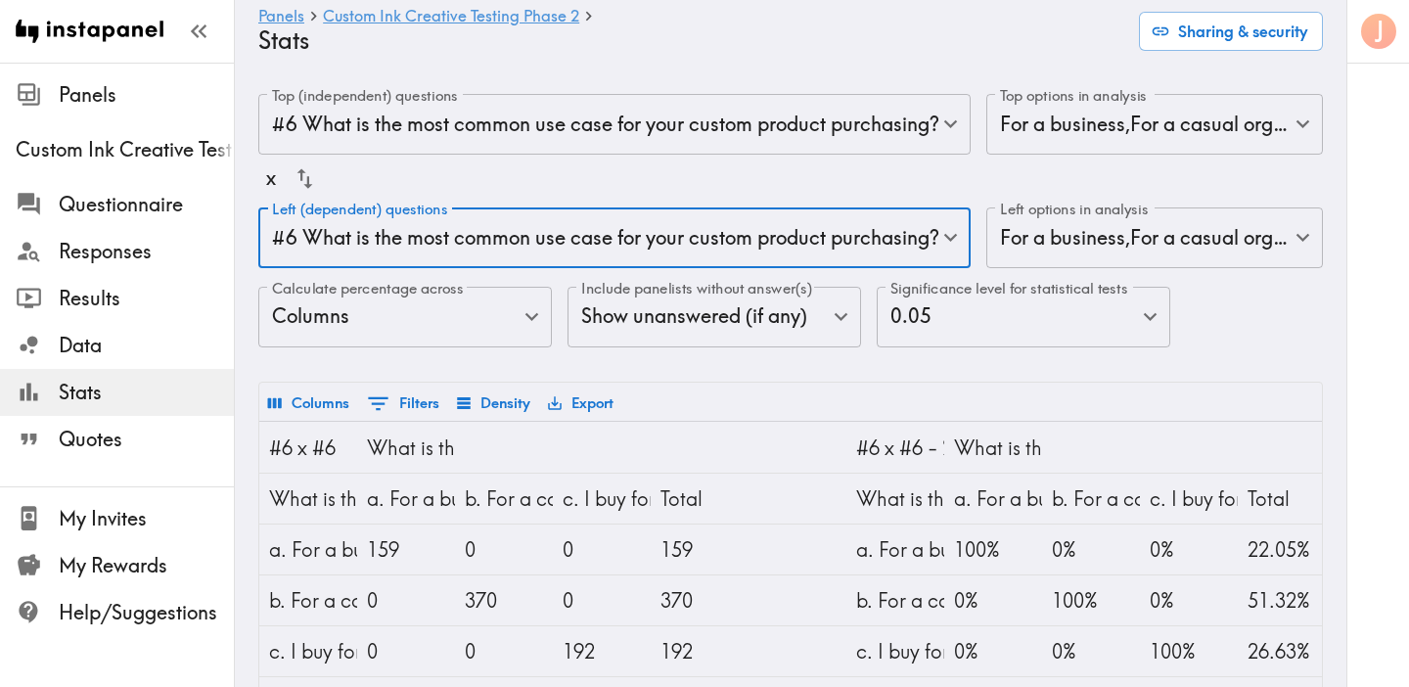
click at [657, 248] on body "Instapanel - Panels - Custom Ink Creative Testing Phase 2 - Stats Panels Custom…" at bounding box center [704, 564] width 1409 height 1002
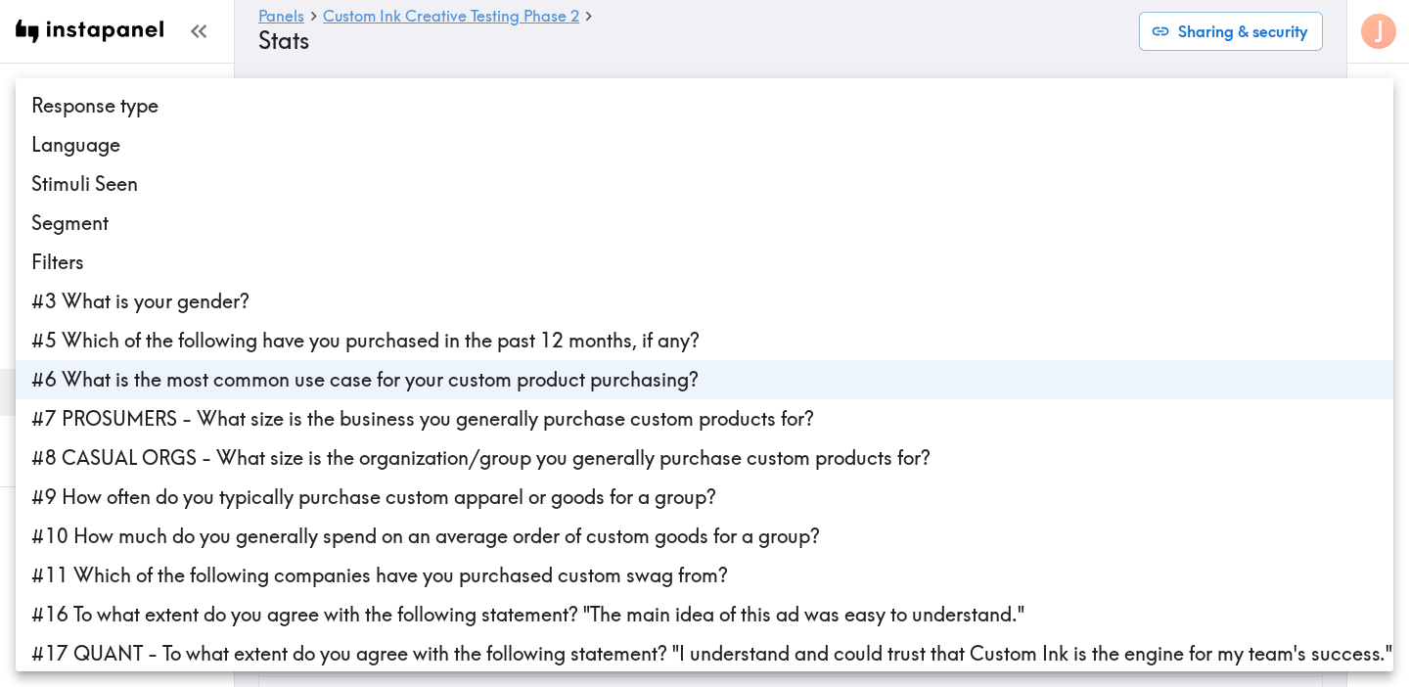
click at [774, 62] on div at bounding box center [704, 343] width 1409 height 687
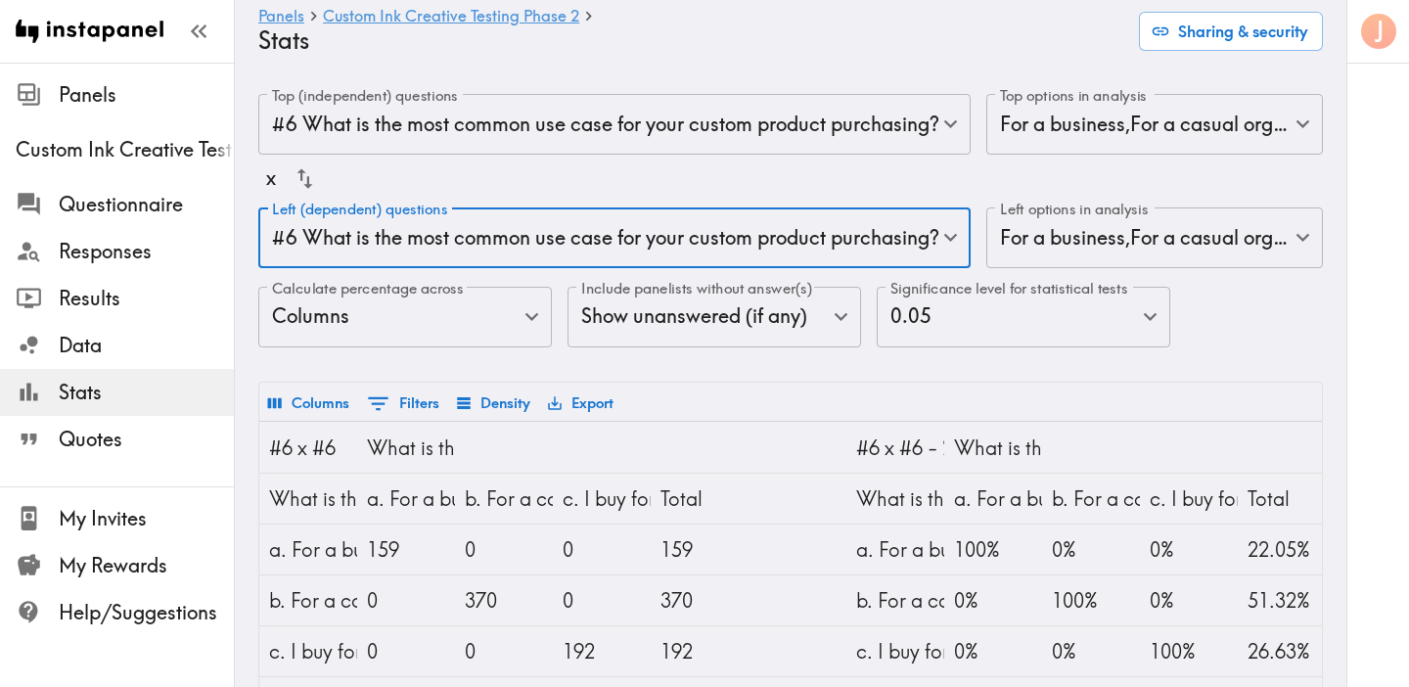
click at [457, 317] on body "Instapanel - Panels - Custom Ink Creative Testing Phase 2 - Stats Panels Custom…" at bounding box center [704, 564] width 1409 height 1002
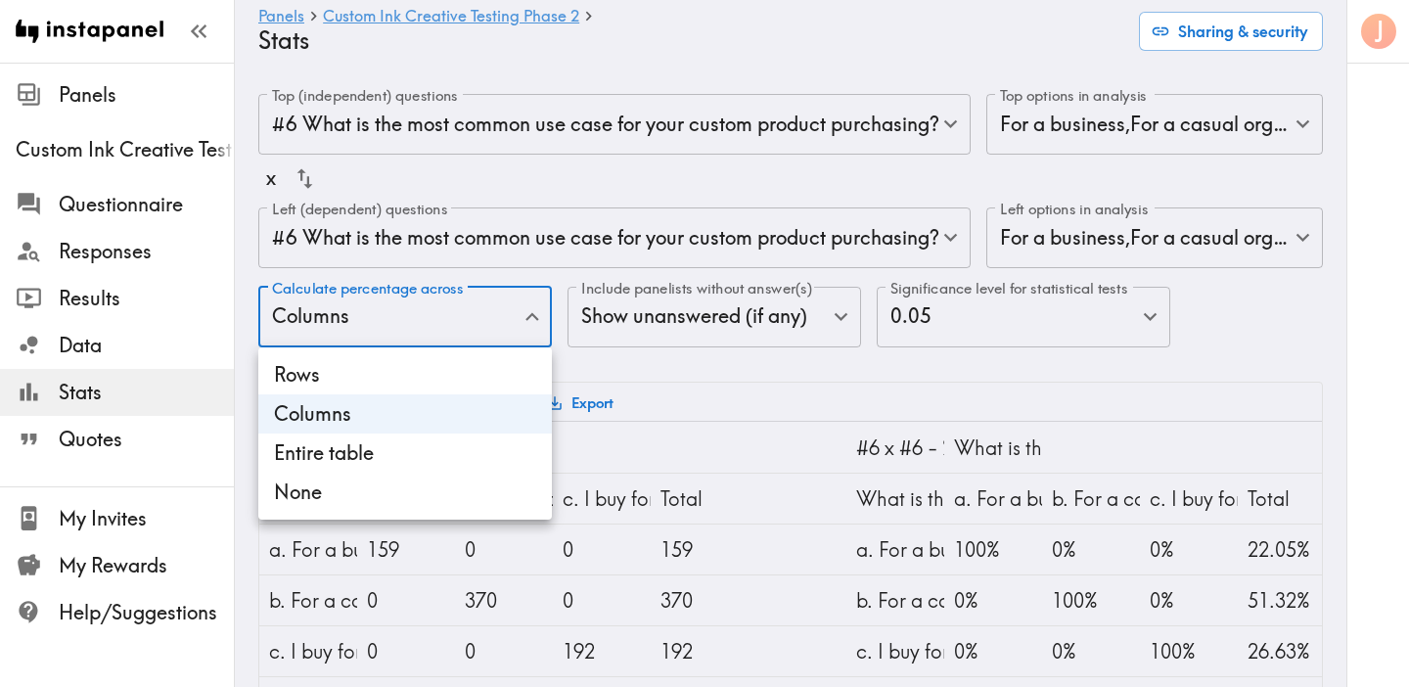
click at [479, 249] on div at bounding box center [704, 343] width 1409 height 687
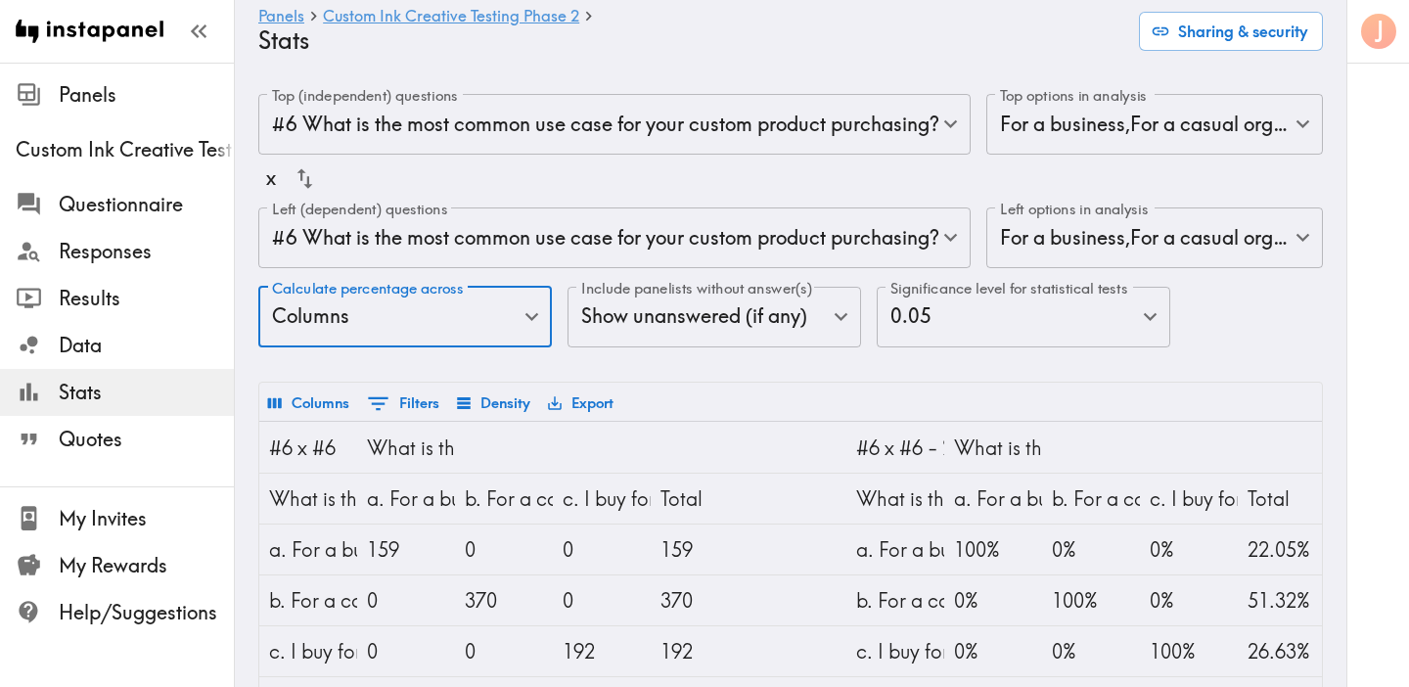
click at [523, 141] on body "Instapanel - Panels - Custom Ink Creative Testing Phase 2 - Stats Panels Custom…" at bounding box center [704, 564] width 1409 height 1002
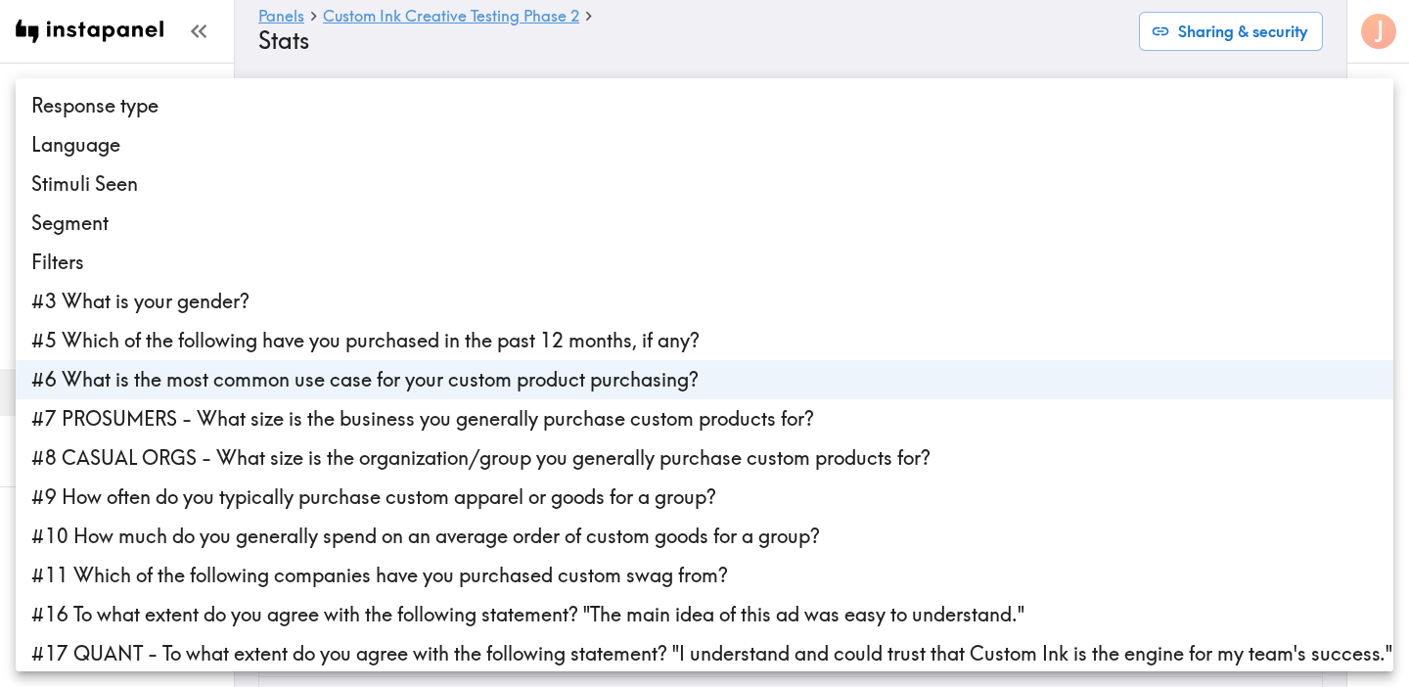
click at [445, 216] on li "Segment" at bounding box center [705, 223] width 1378 height 39
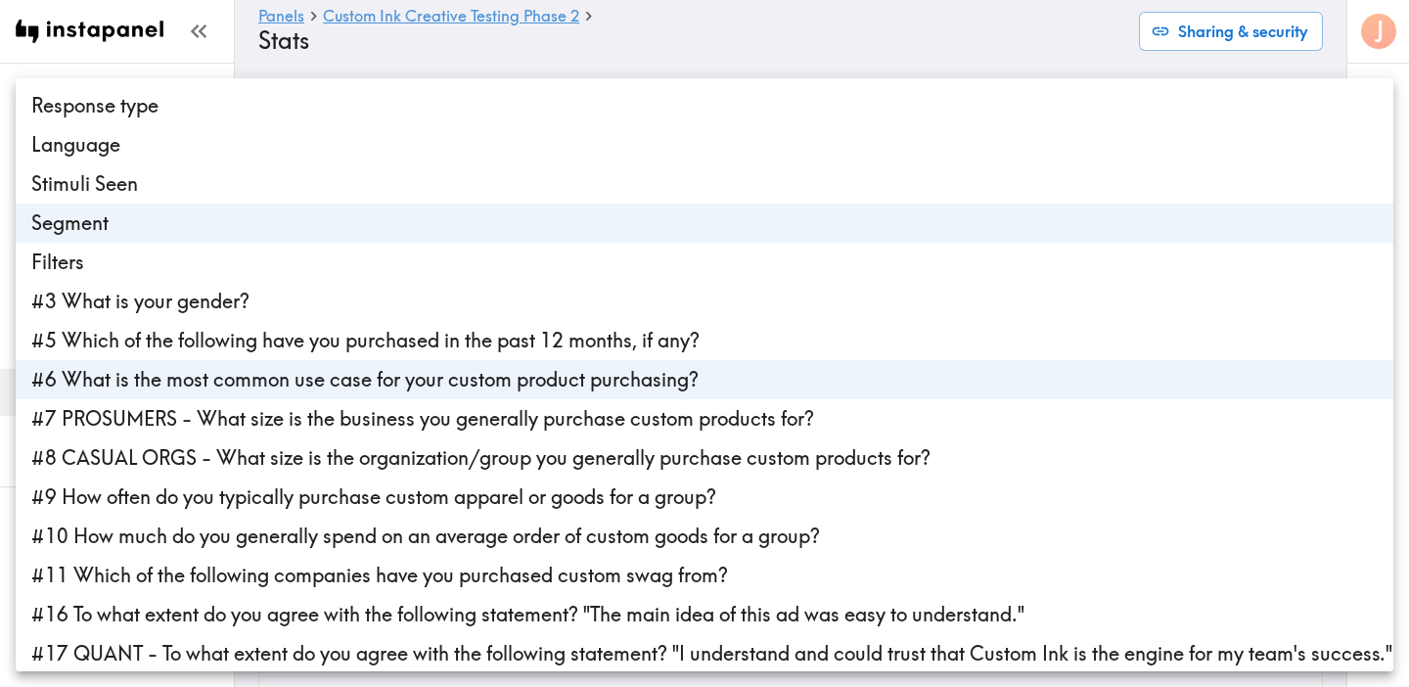
click at [417, 376] on li "#6 What is the most common use case for your custom product purchasing?" at bounding box center [705, 379] width 1378 height 39
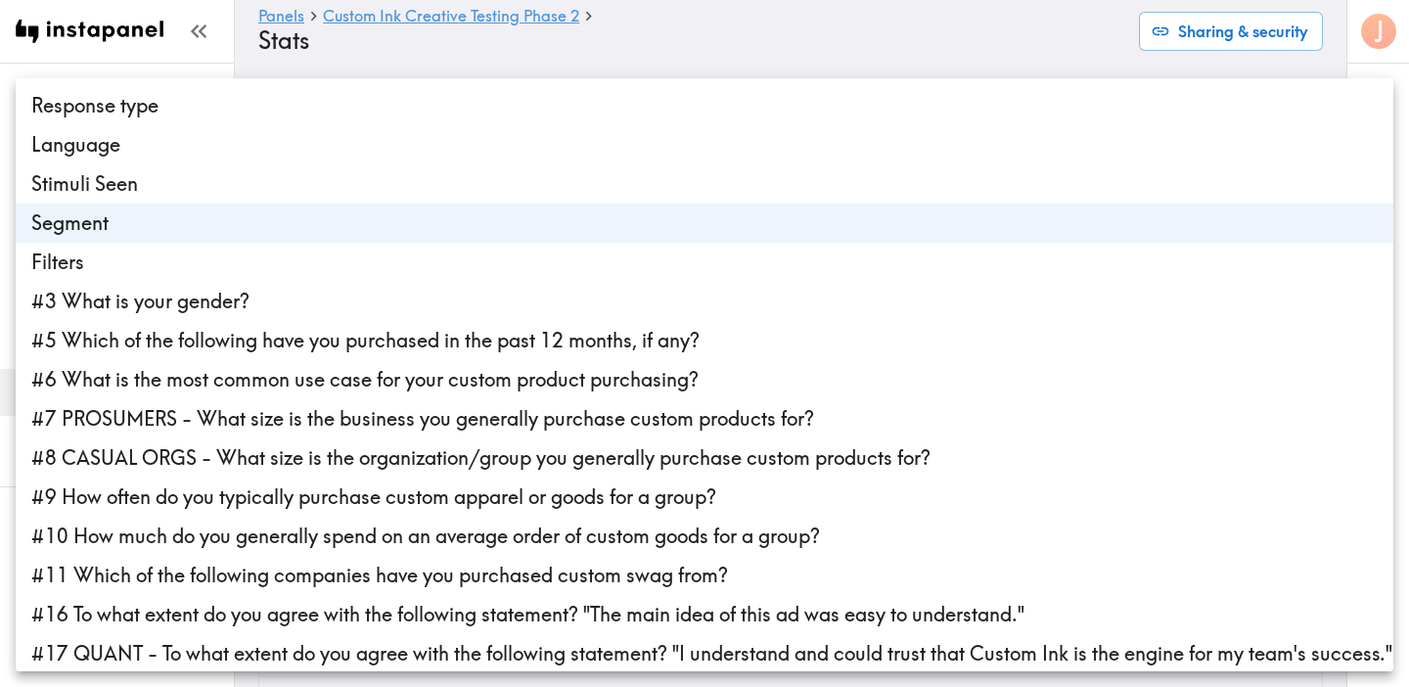
type input "segmentId"
click at [717, 35] on div at bounding box center [704, 343] width 1409 height 687
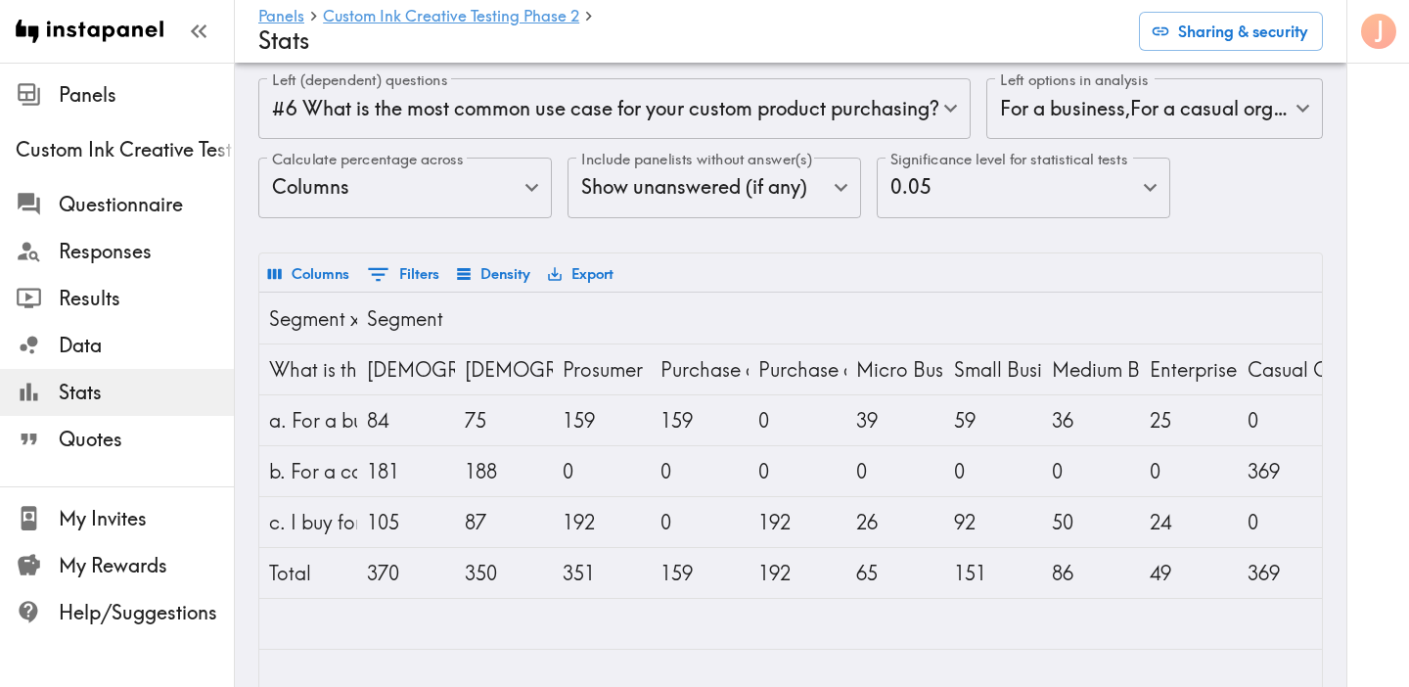
scroll to position [130, 0]
